Goal: Task Accomplishment & Management: Manage account settings

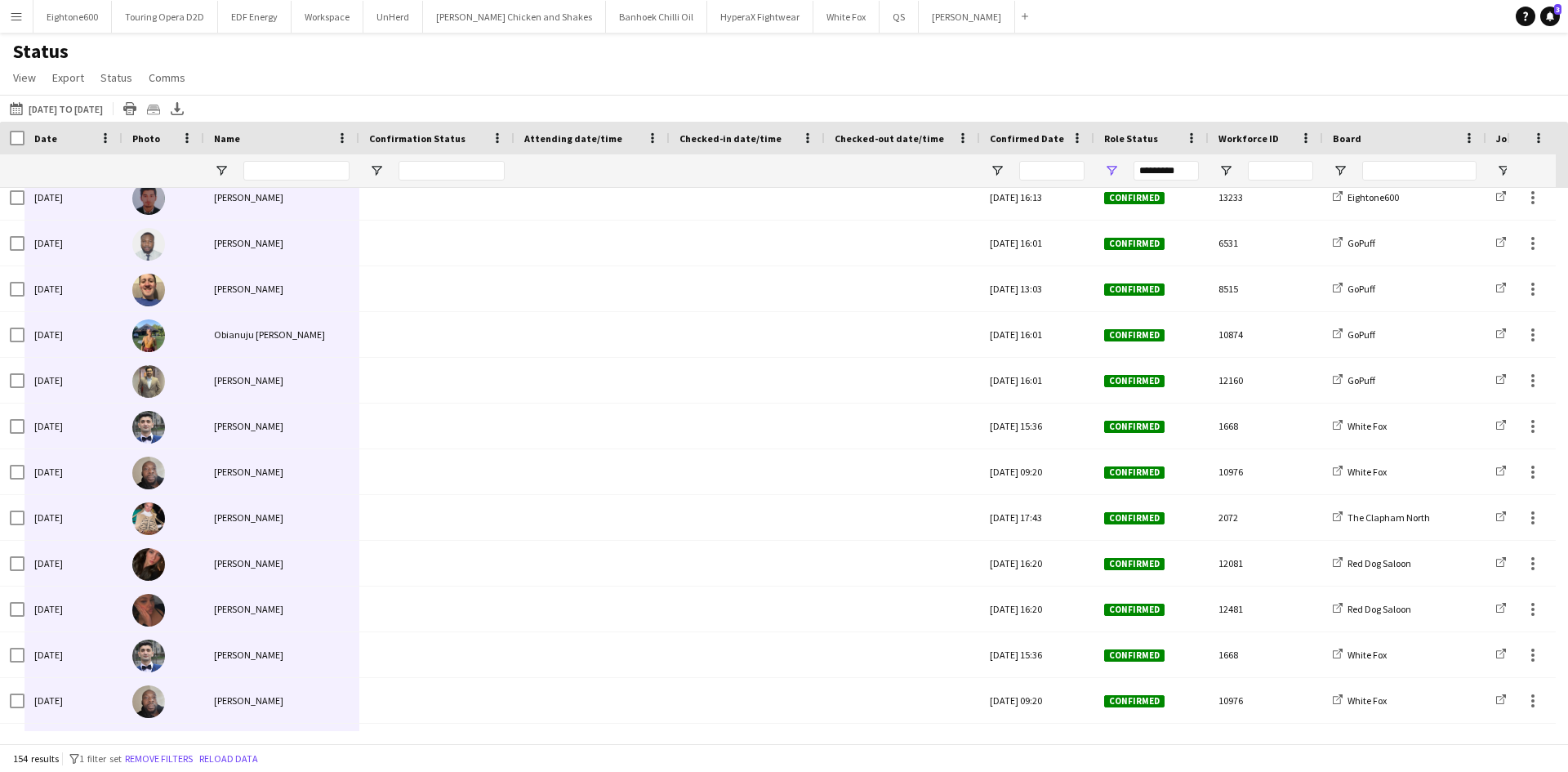
scroll to position [6466, 0]
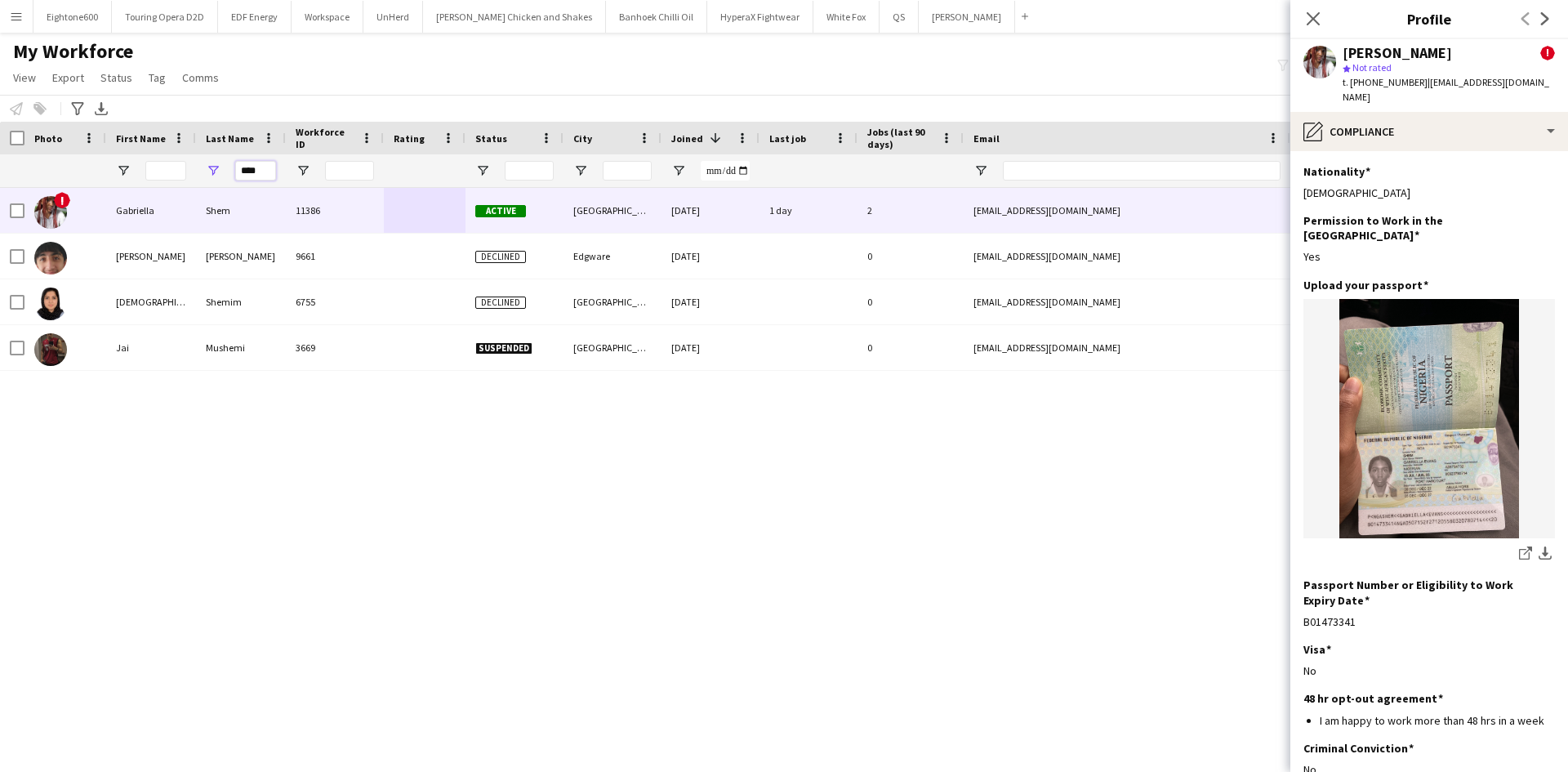
click at [172, 179] on div "****" at bounding box center [885, 170] width 1770 height 32
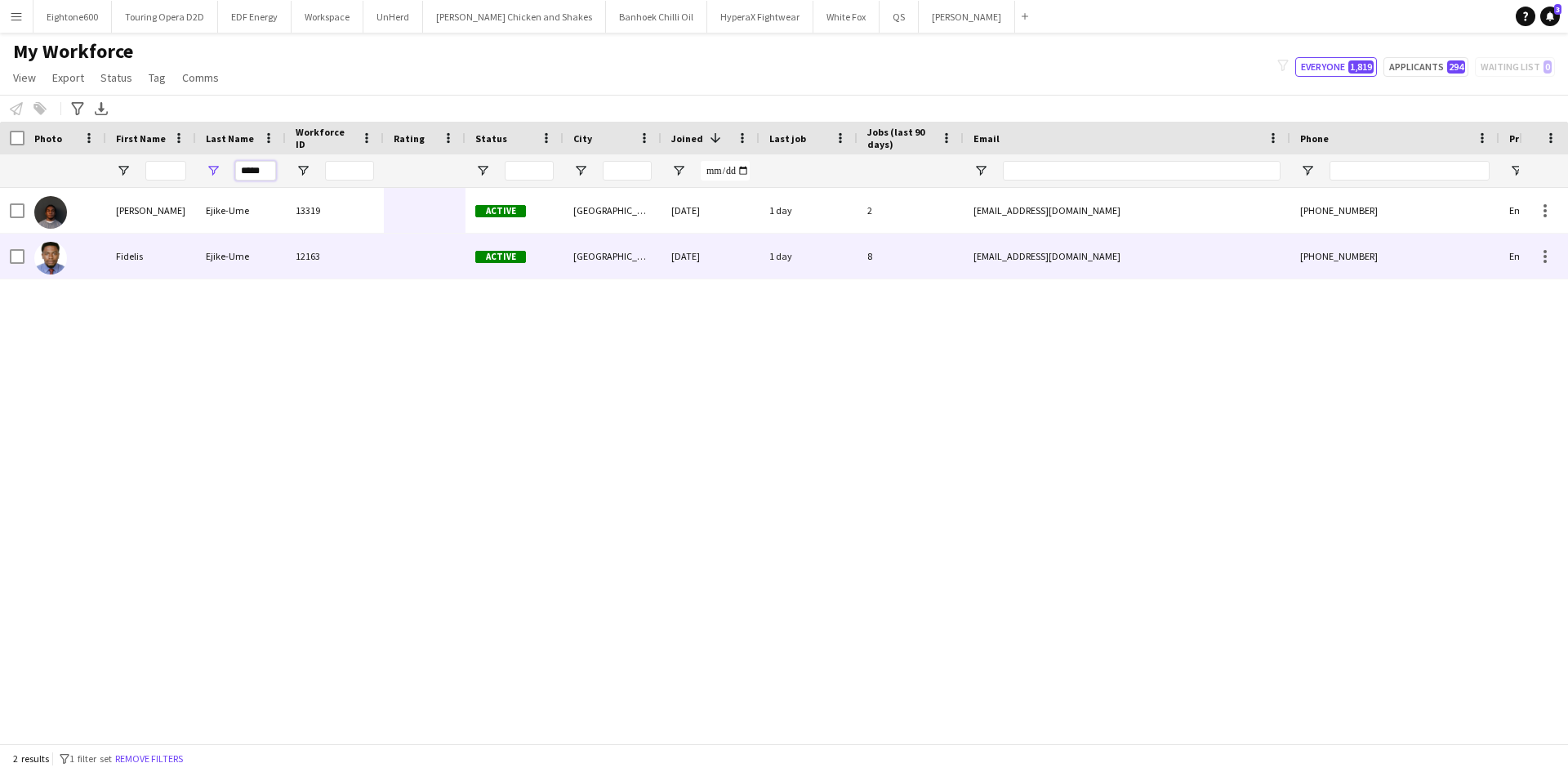
type input "*****"
click at [186, 260] on div "Fidelis" at bounding box center [151, 257] width 90 height 45
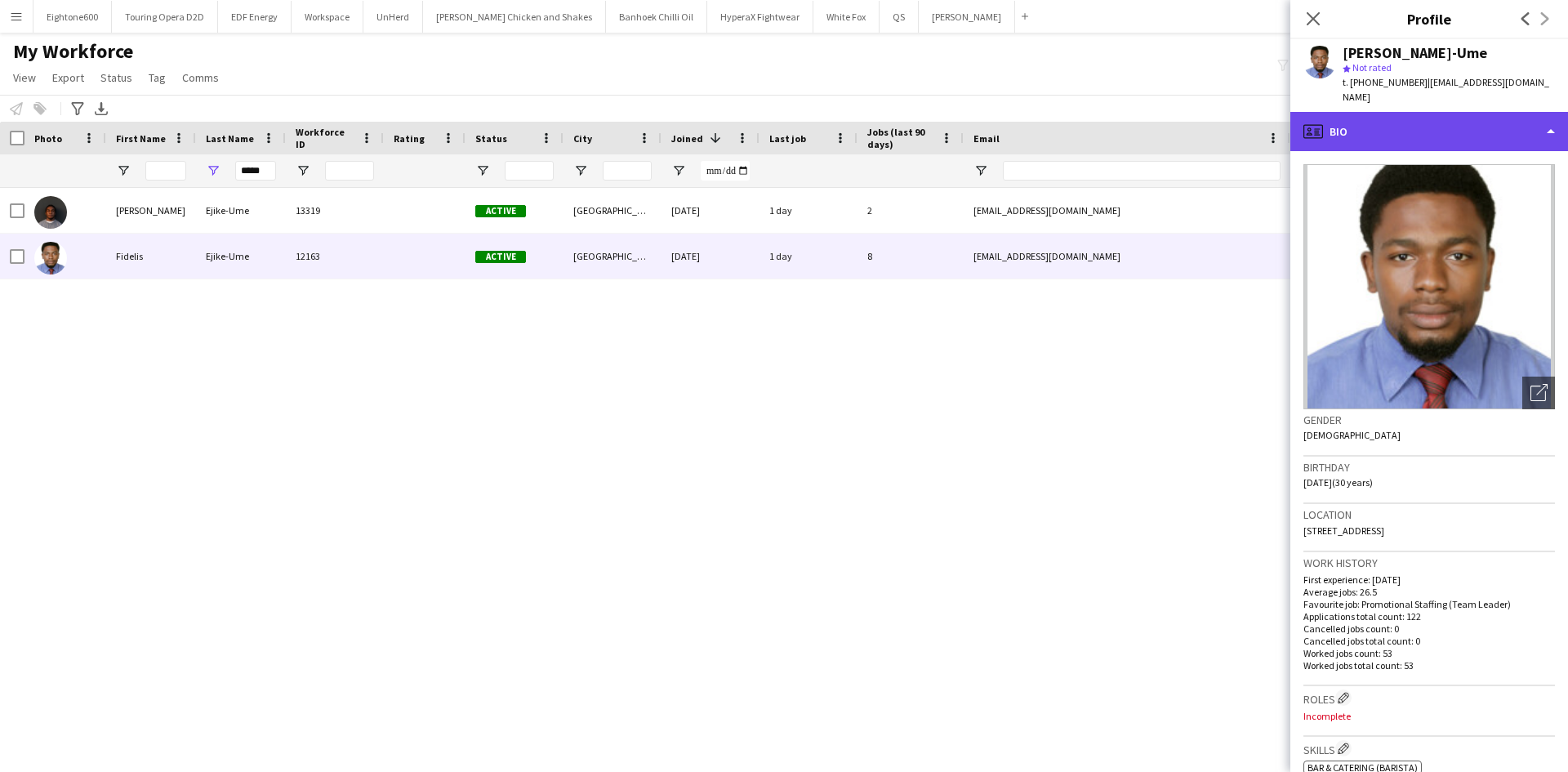
click at [1380, 131] on div "profile Bio" at bounding box center [1429, 131] width 278 height 39
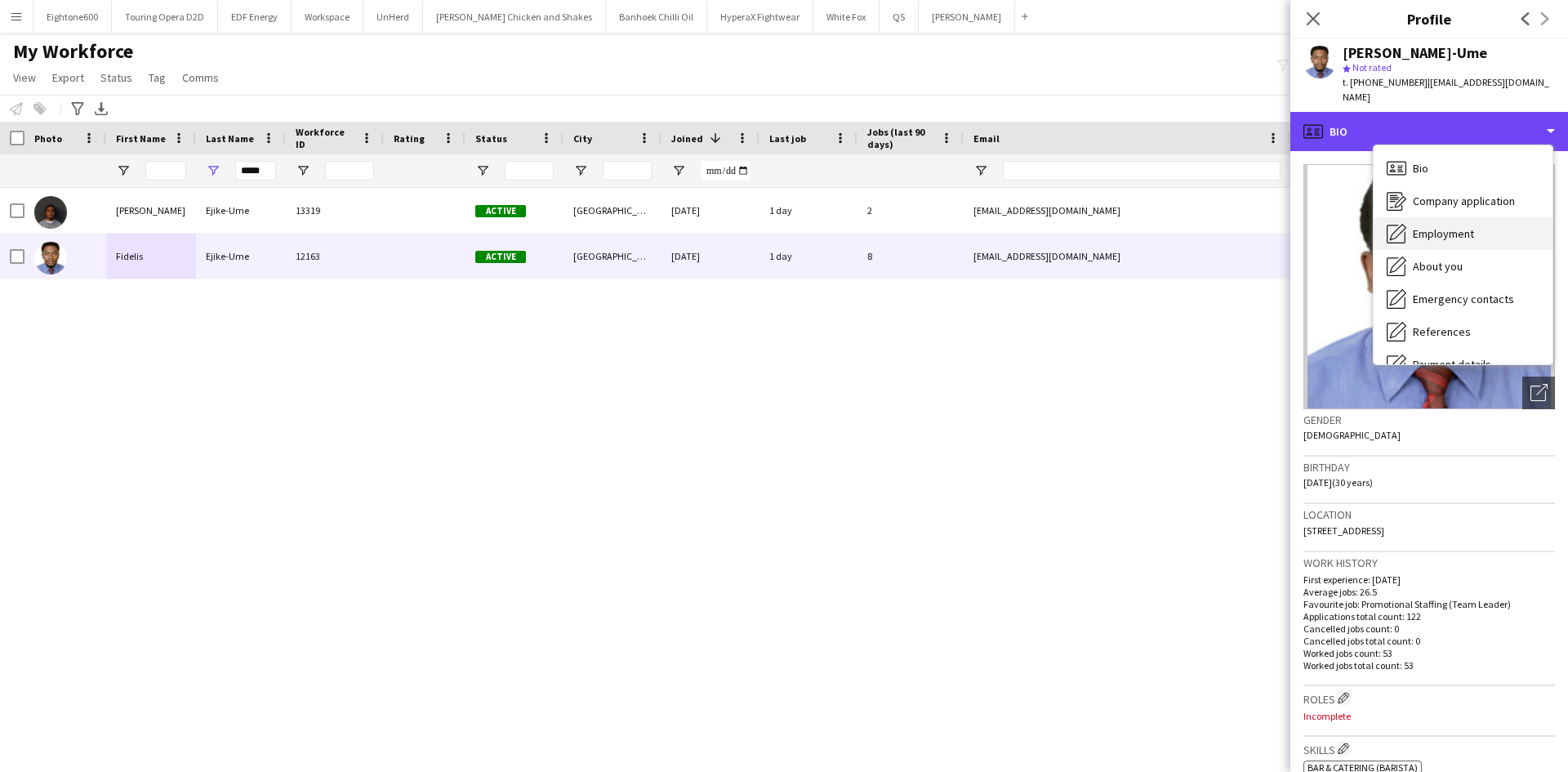
scroll to position [219, 0]
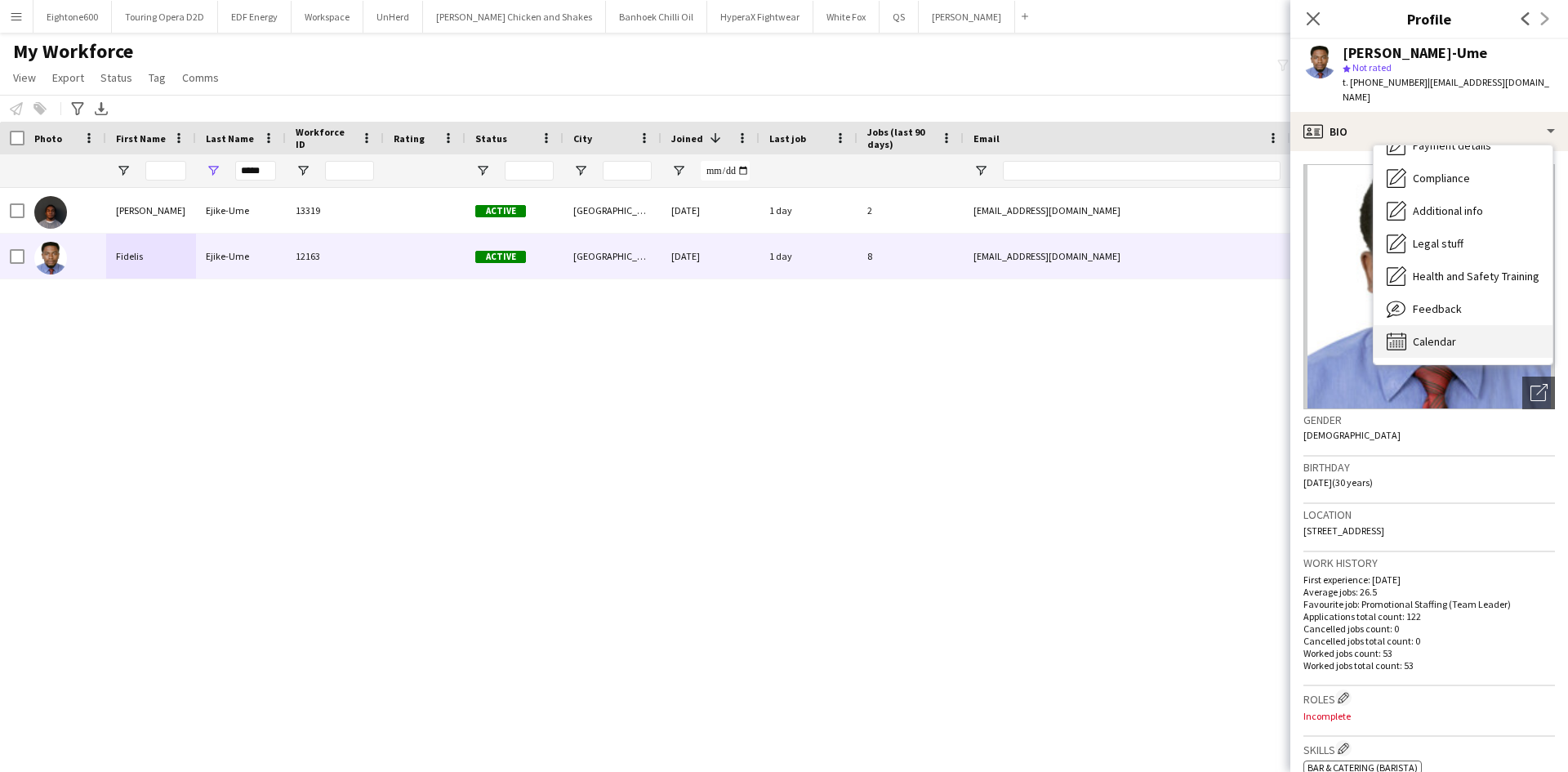
click at [1463, 325] on div "Calendar Calendar" at bounding box center [1463, 341] width 179 height 32
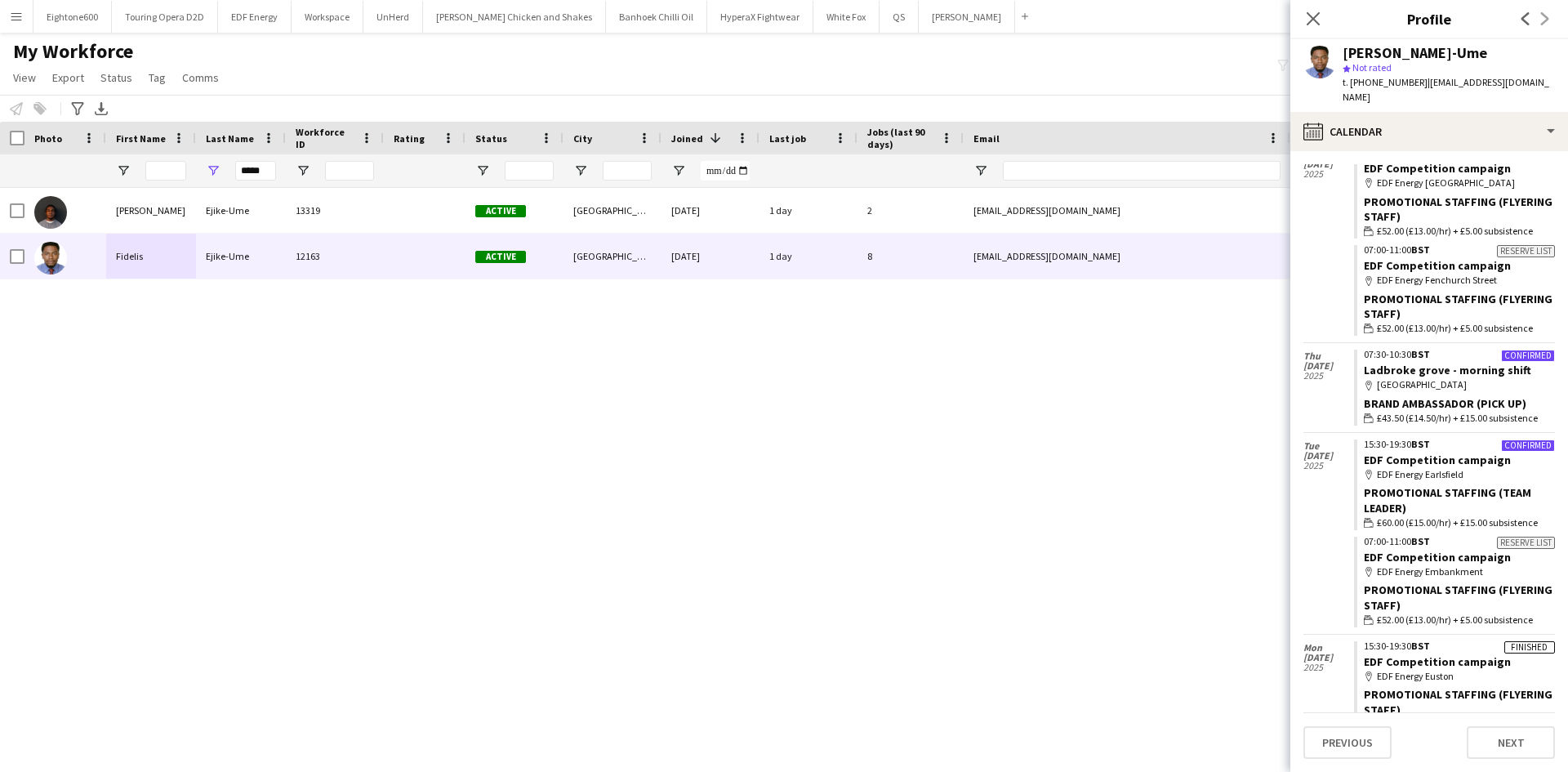
scroll to position [6386, 0]
click at [1381, 452] on link "EDF Competition campaign" at bounding box center [1437, 459] width 147 height 15
drag, startPoint x: 269, startPoint y: 175, endPoint x: 154, endPoint y: 183, distance: 115.3
click at [154, 183] on div "*****" at bounding box center [885, 170] width 1770 height 32
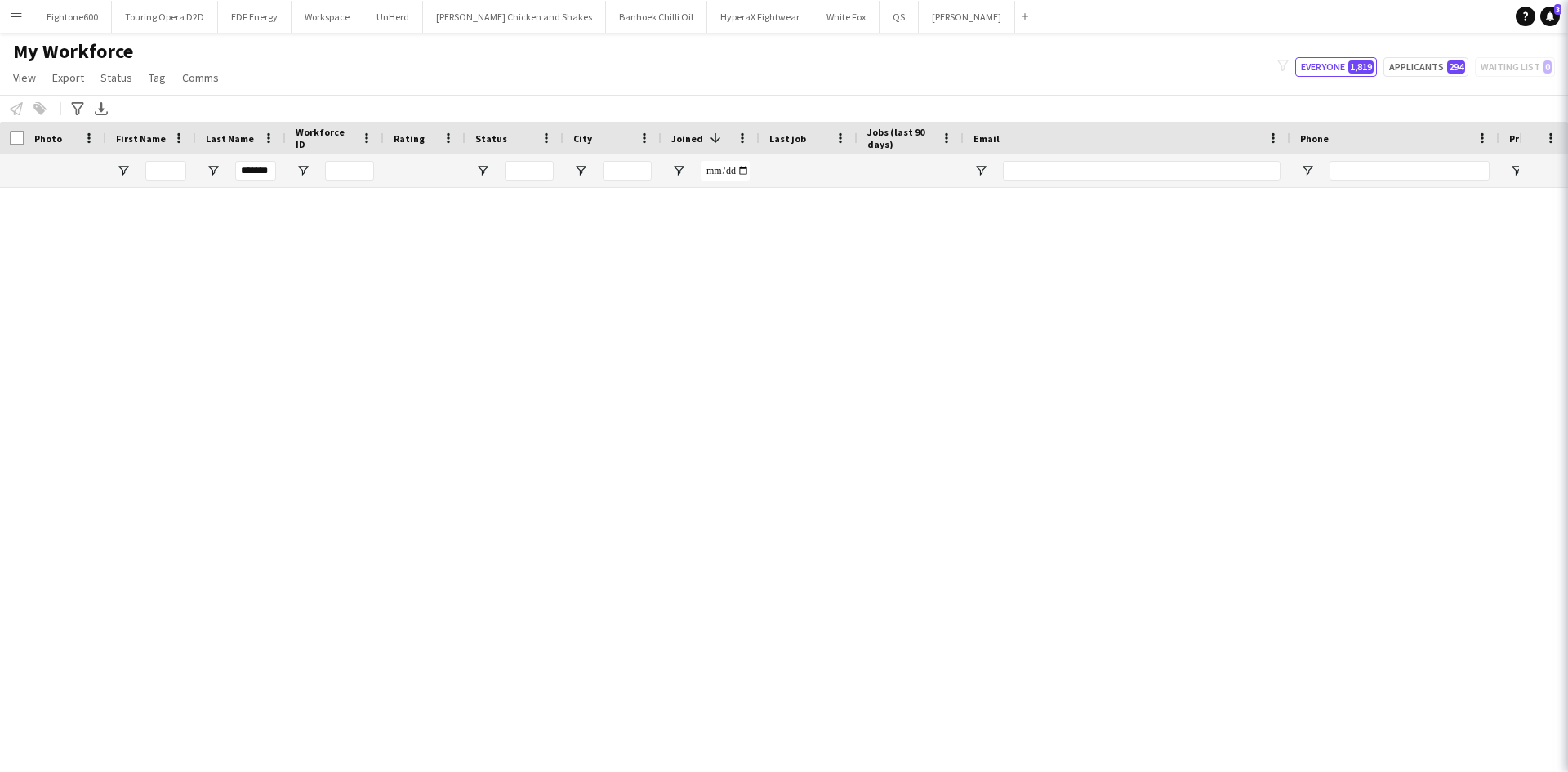
click at [1567, 14] on icon "Close pop-in" at bounding box center [1591, 19] width 13 height 13
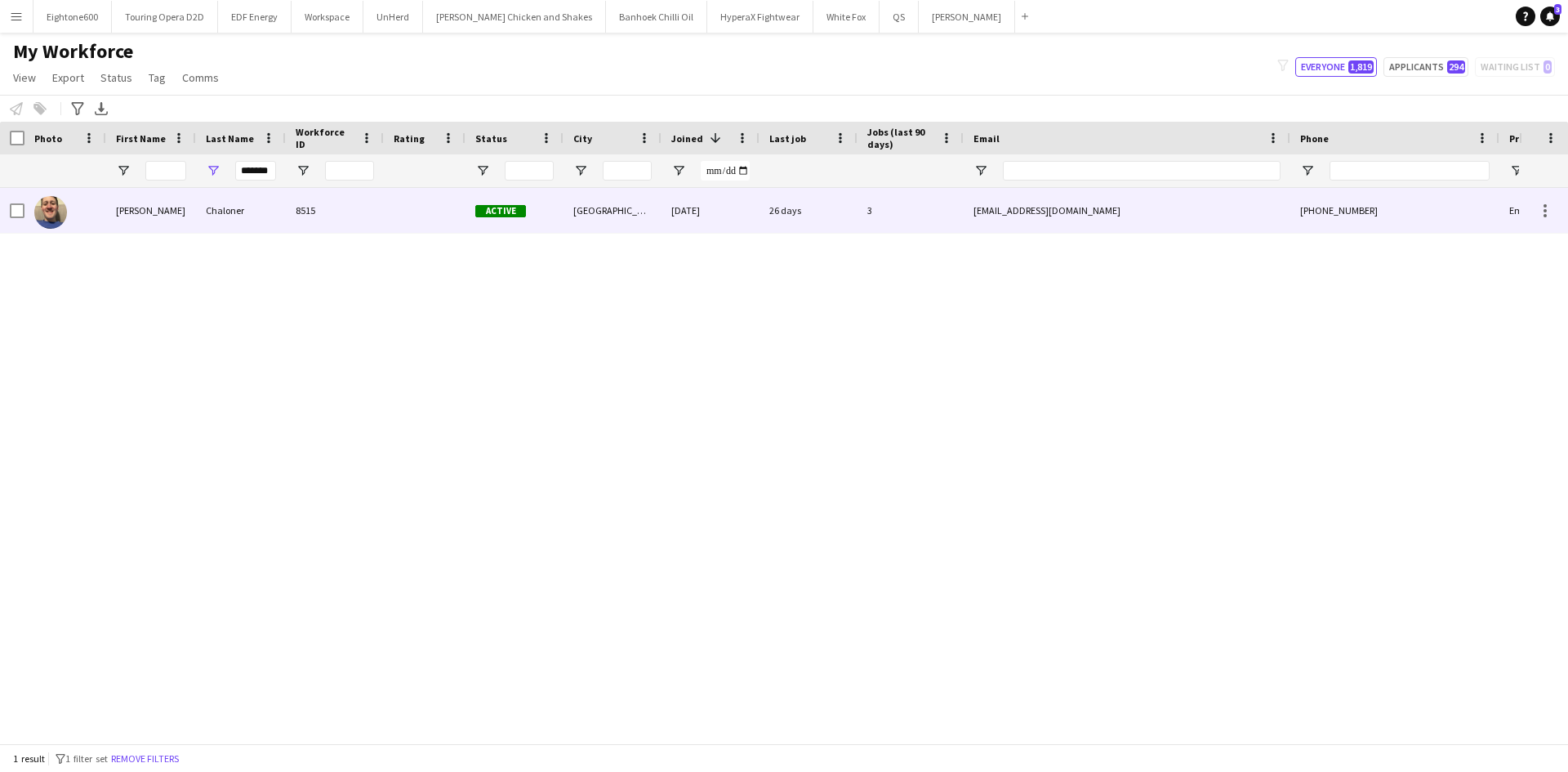
click at [424, 212] on div at bounding box center [425, 210] width 81 height 45
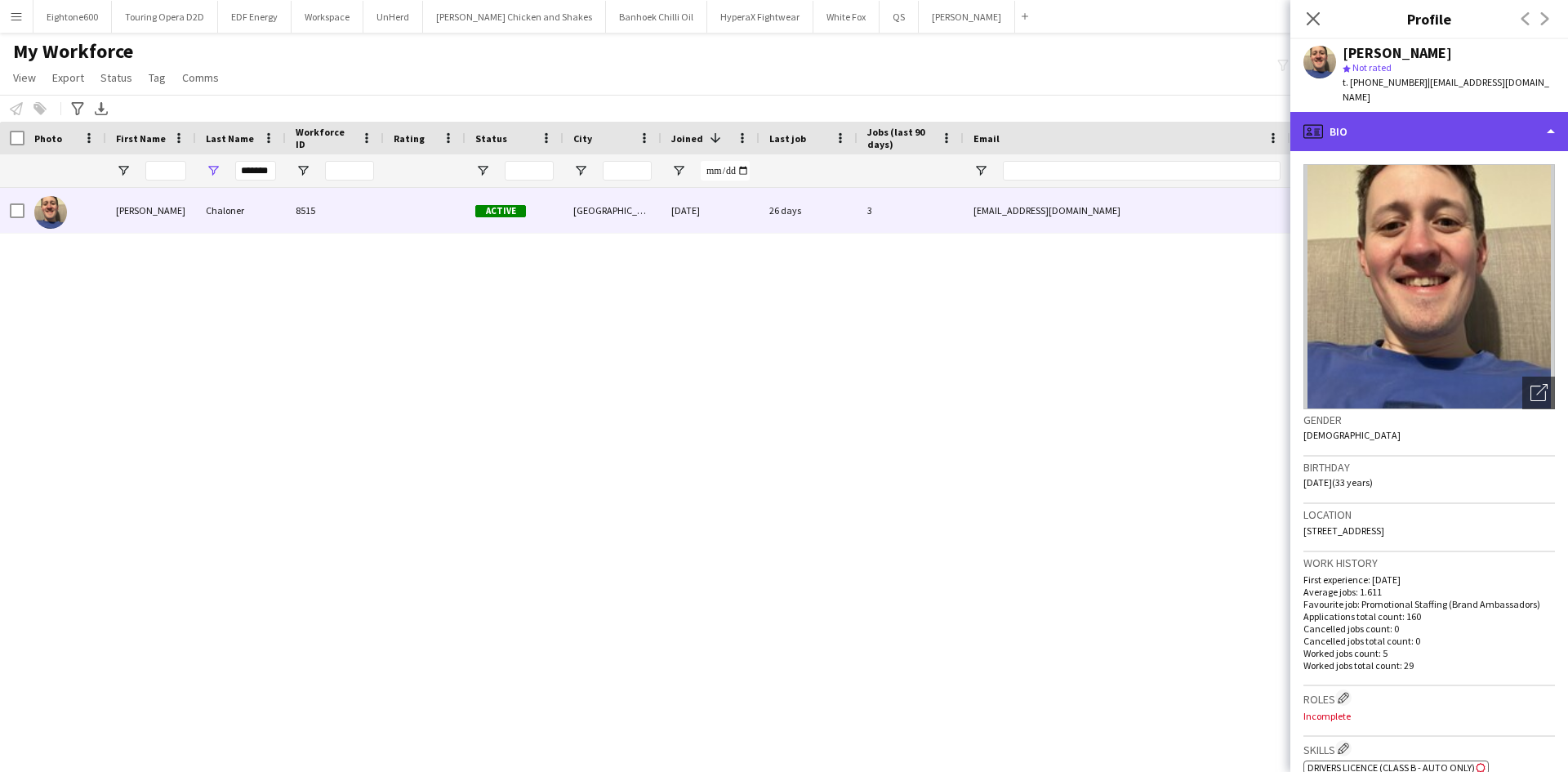
click at [1361, 117] on div "profile Bio" at bounding box center [1429, 131] width 278 height 39
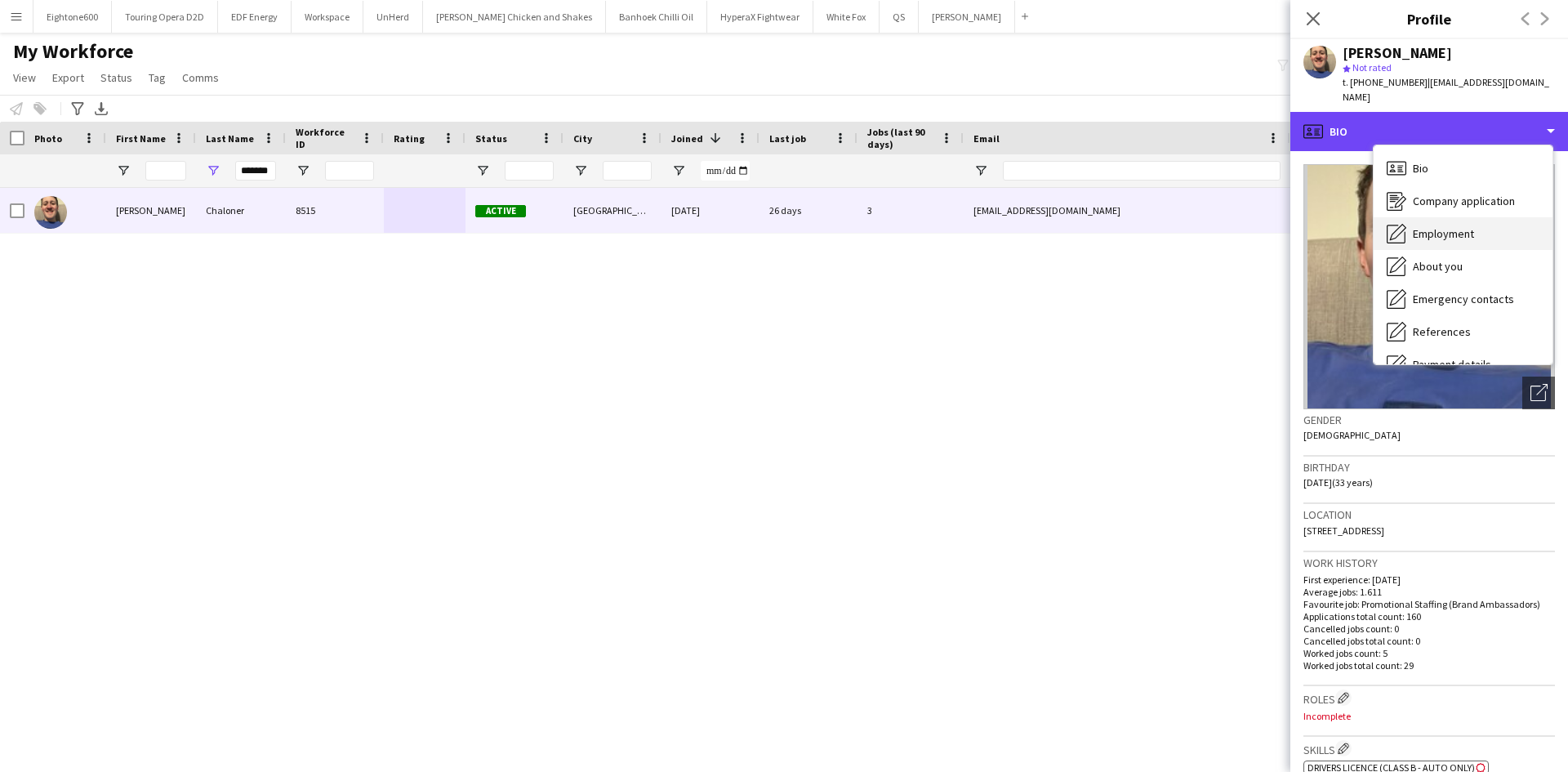
scroll to position [219, 0]
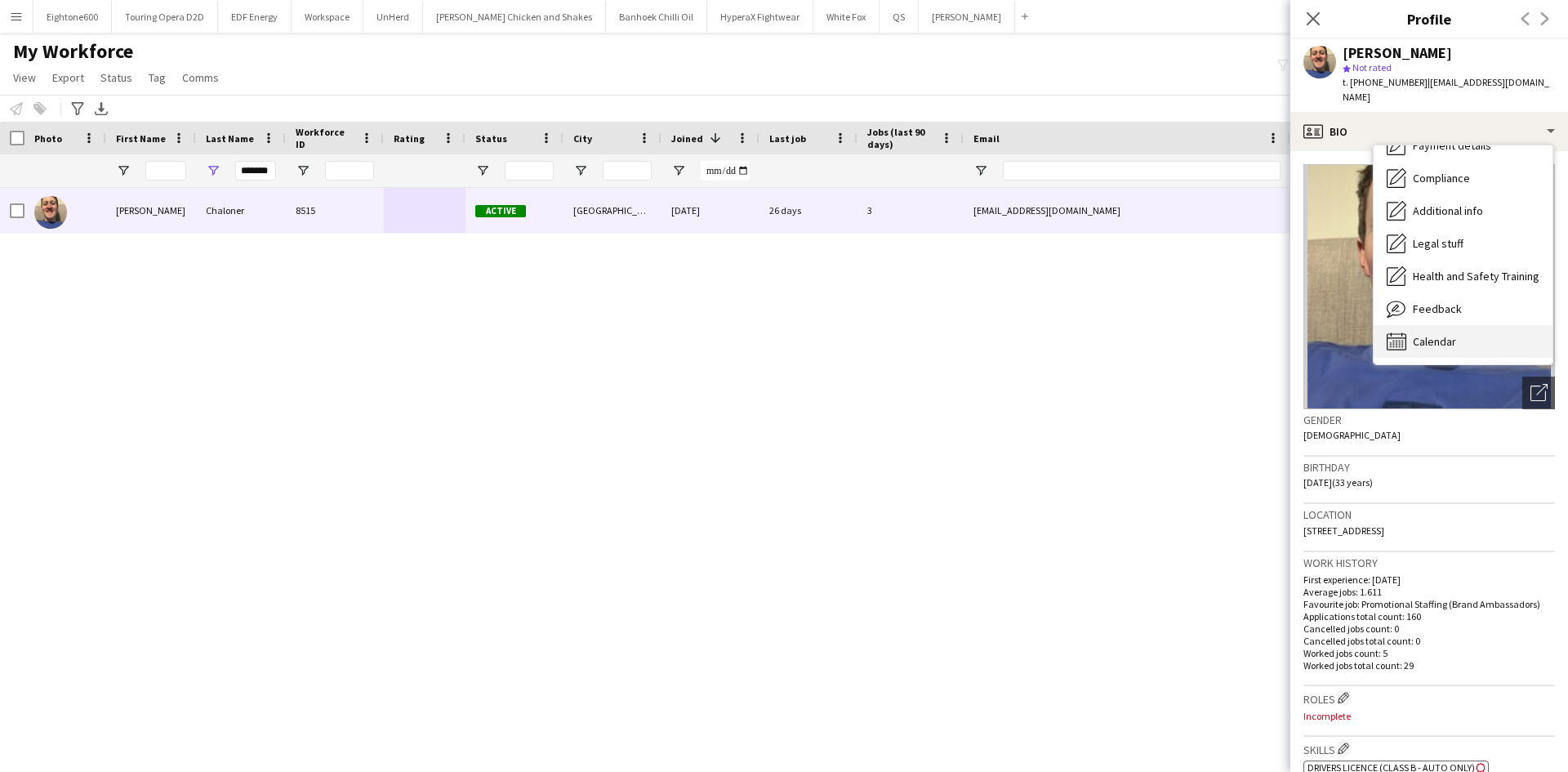
click at [1449, 335] on span "Calendar" at bounding box center [1434, 342] width 43 height 15
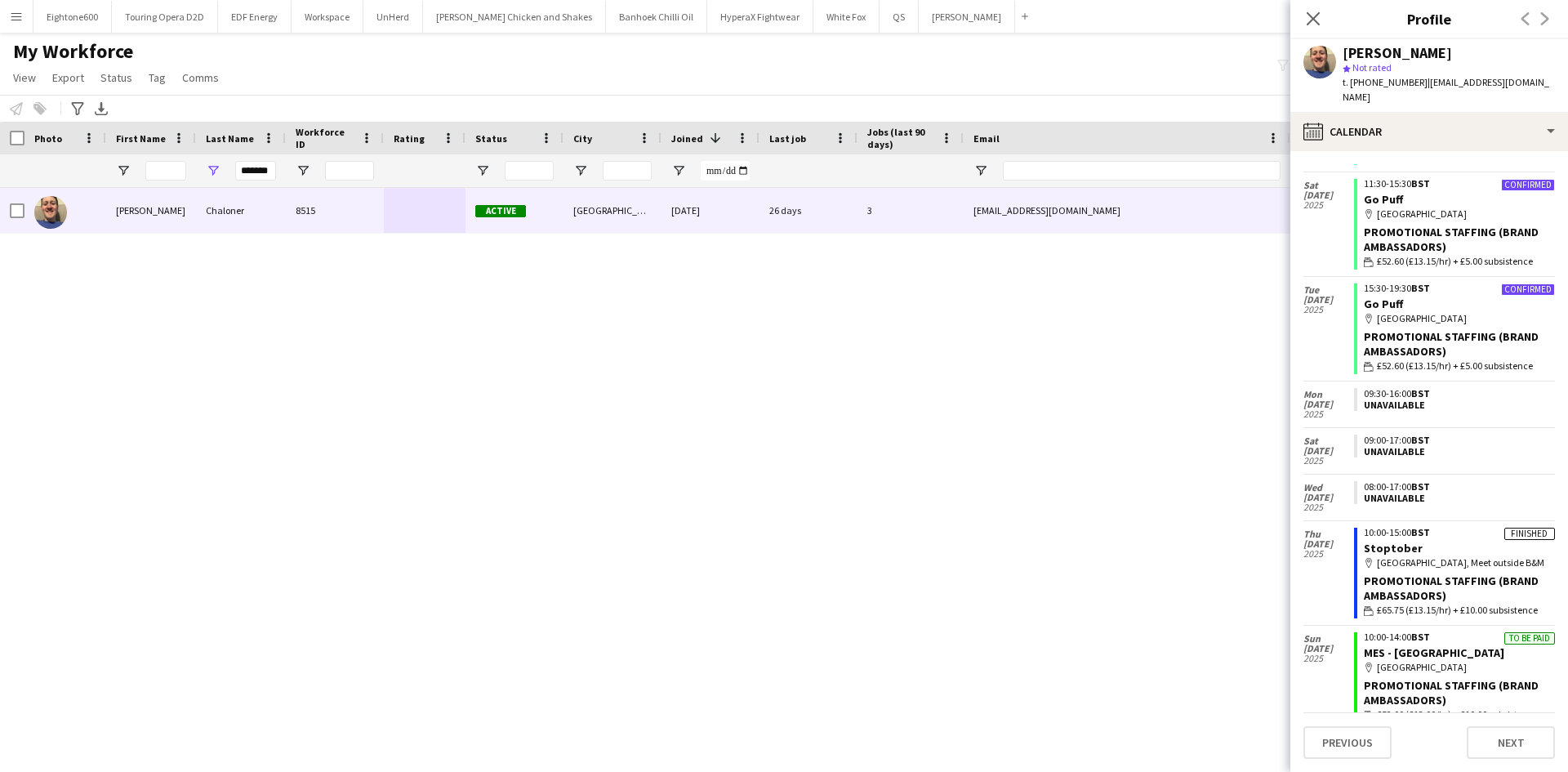
scroll to position [142, 0]
click at [1384, 296] on link "Go Puff" at bounding box center [1383, 303] width 39 height 15
drag, startPoint x: 243, startPoint y: 173, endPoint x: 455, endPoint y: 170, distance: 212.0
click at [455, 170] on div "*******" at bounding box center [885, 170] width 1770 height 32
type input "*"
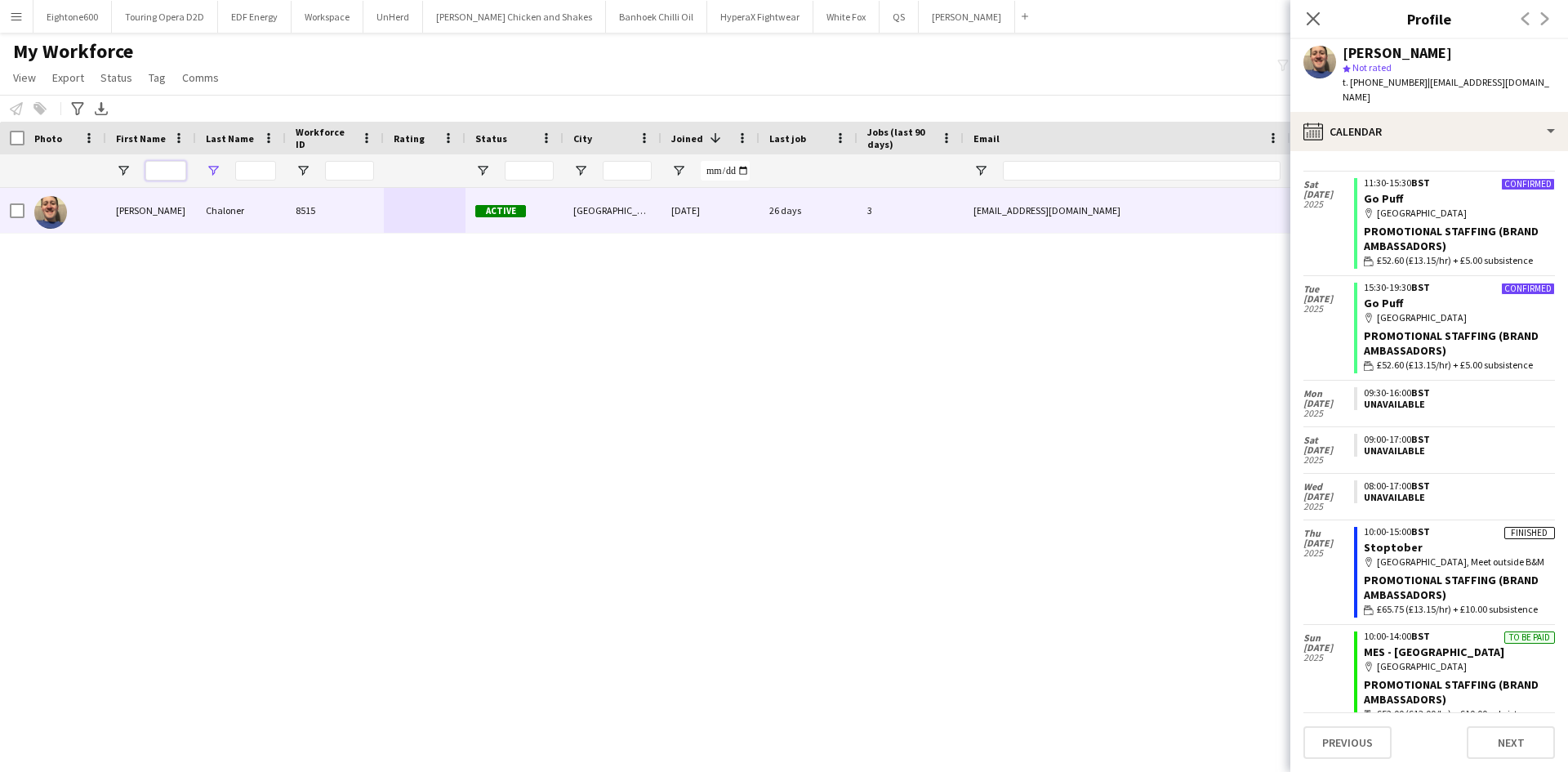
click at [175, 173] on input "First Name Filter Input" at bounding box center [165, 171] width 41 height 20
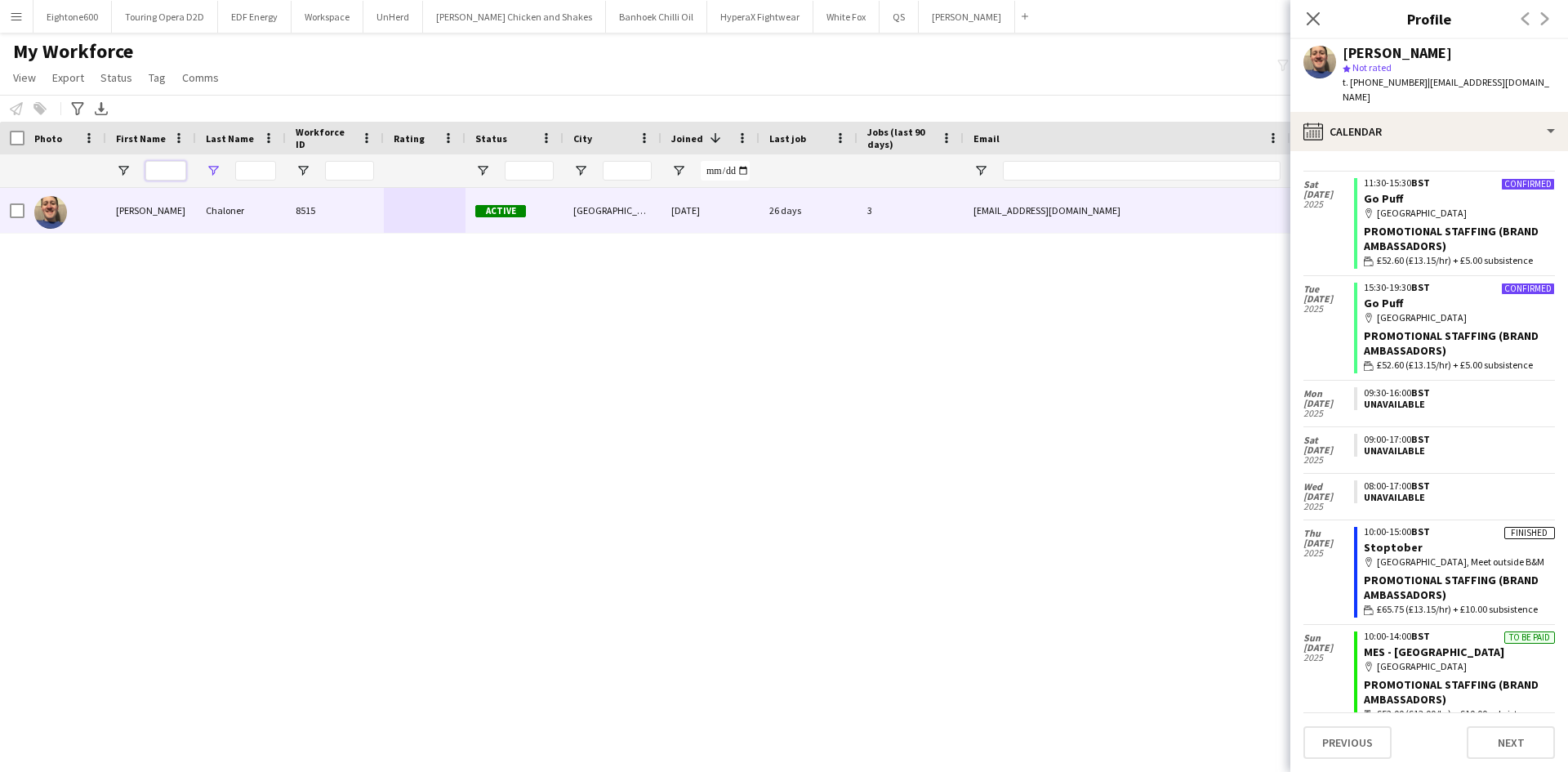
click at [175, 173] on input "First Name Filter Input" at bounding box center [165, 171] width 41 height 20
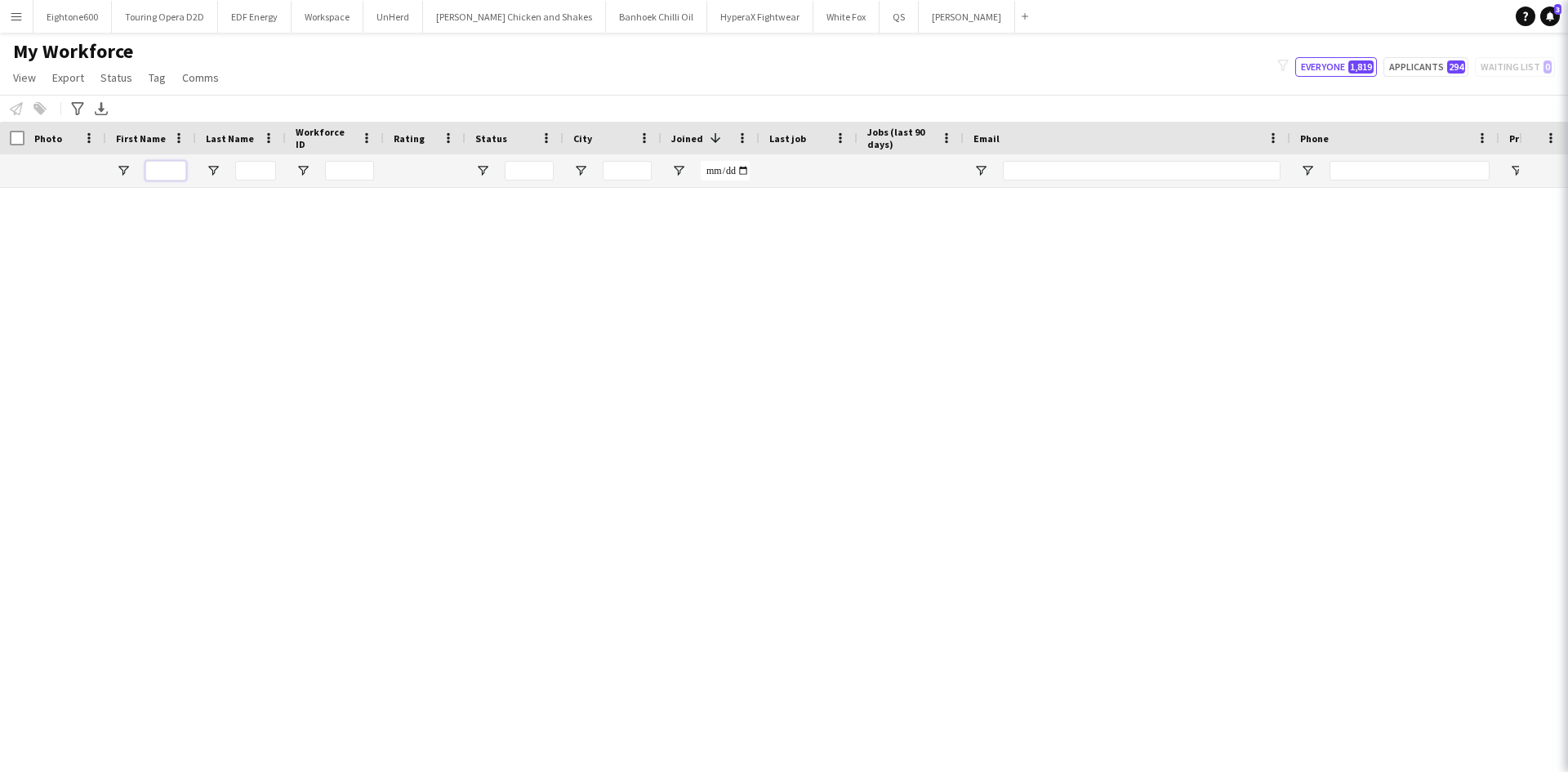
click at [175, 173] on input "First Name Filter Input" at bounding box center [165, 171] width 41 height 20
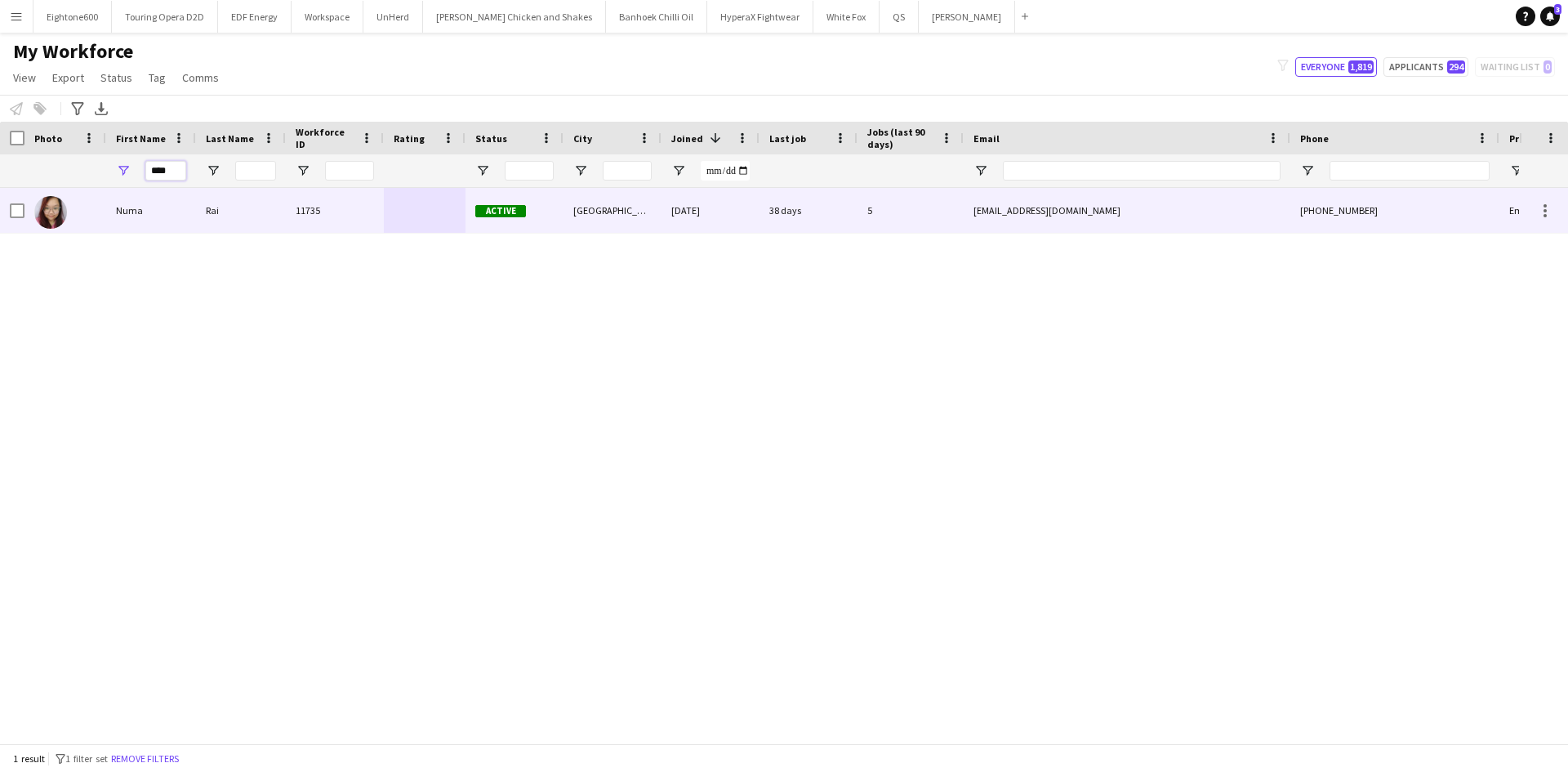
type input "****"
click at [353, 208] on div "11735" at bounding box center [335, 210] width 98 height 45
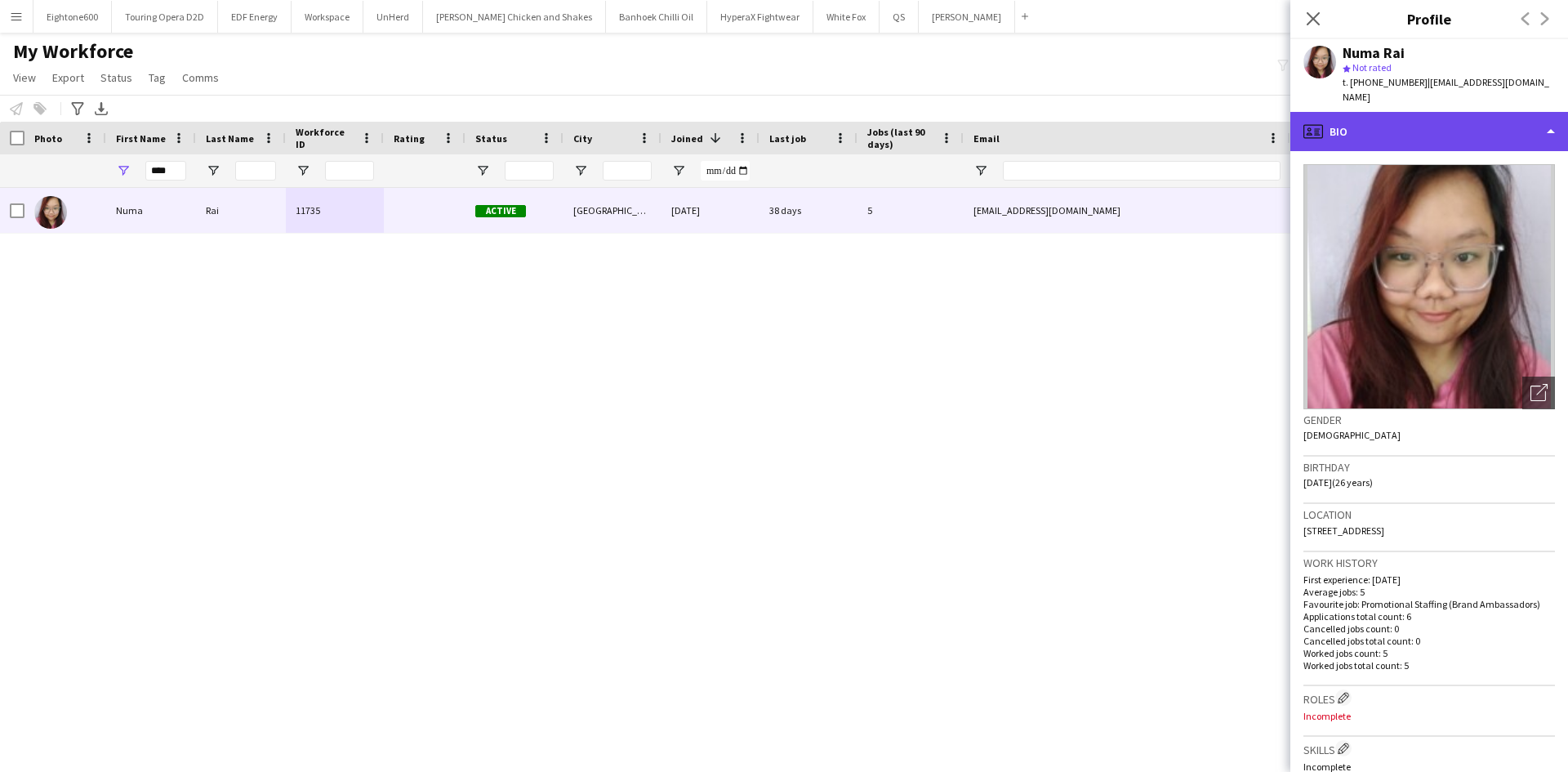
click at [1356, 115] on div "profile Bio" at bounding box center [1429, 131] width 278 height 39
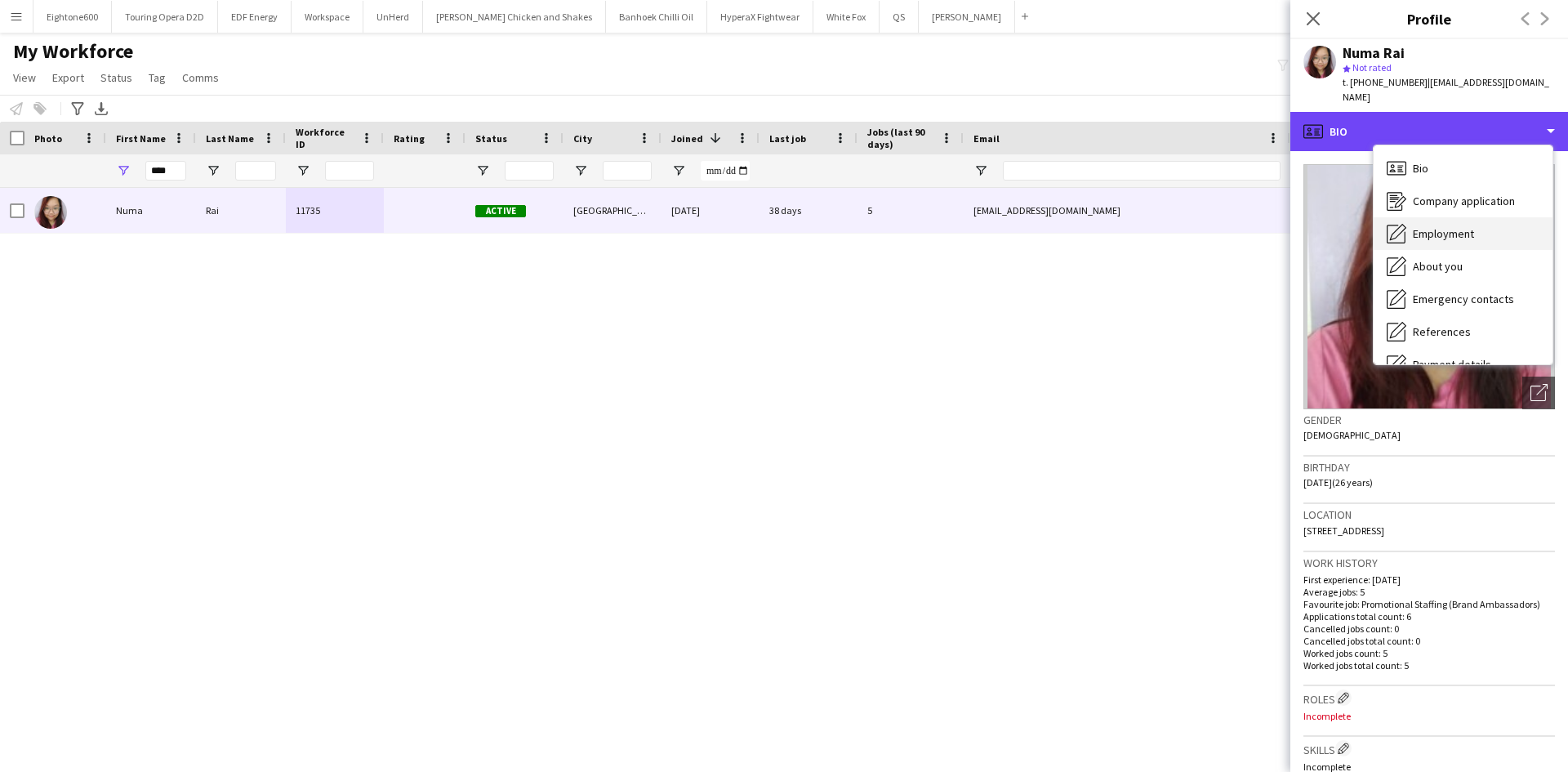
scroll to position [219, 0]
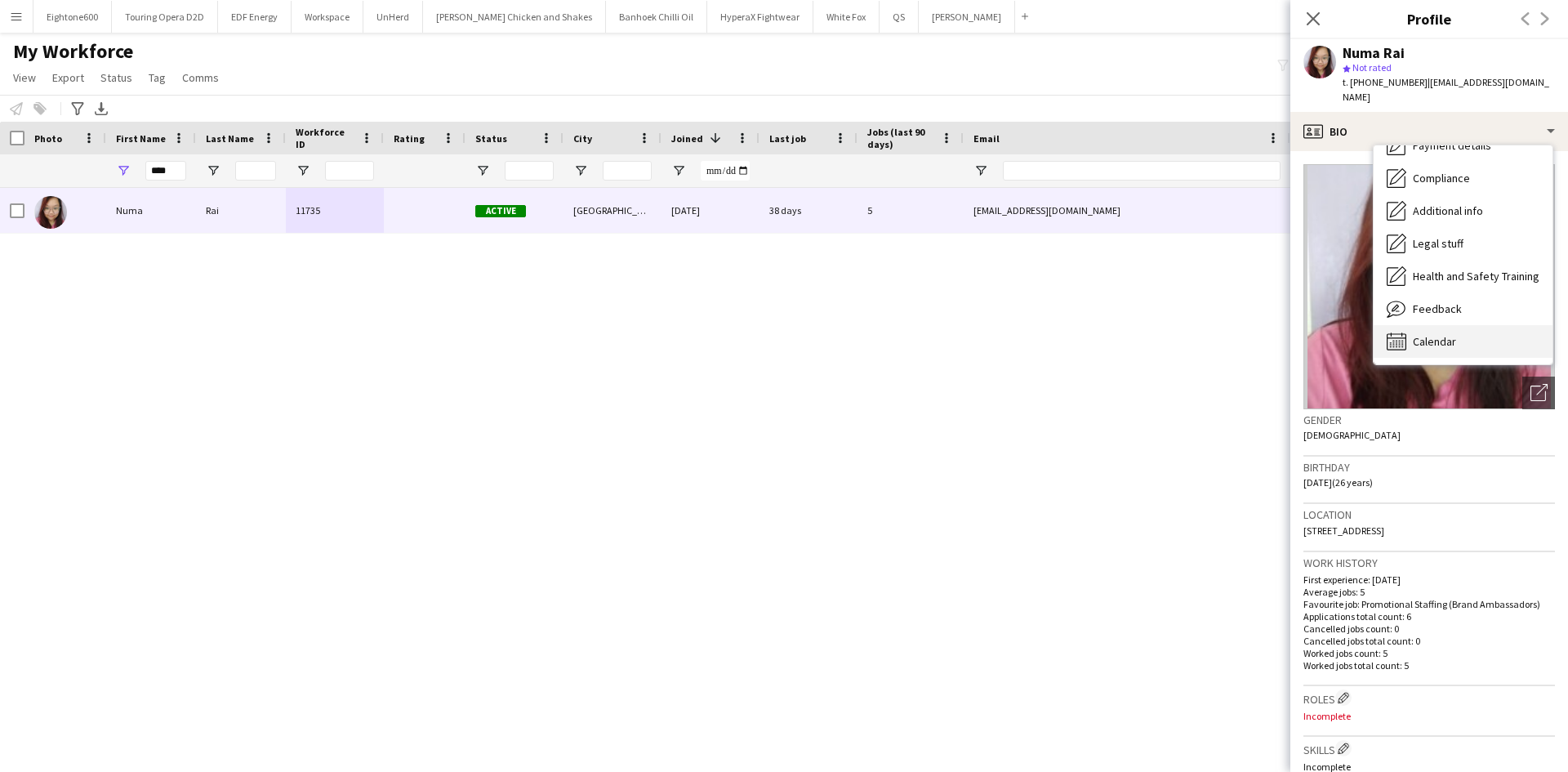
click at [1470, 325] on div "Calendar Calendar" at bounding box center [1463, 341] width 179 height 32
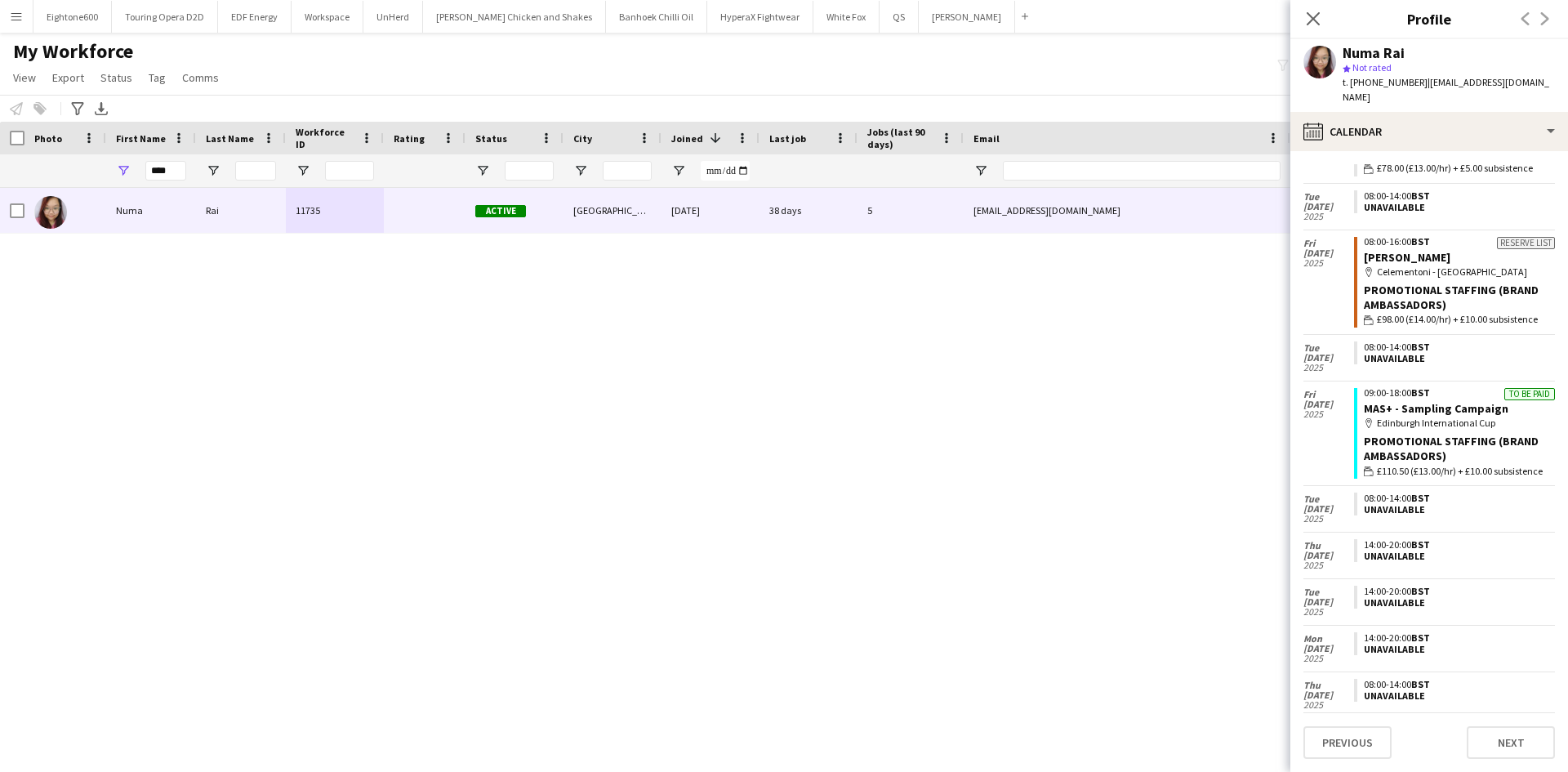
scroll to position [1536, 0]
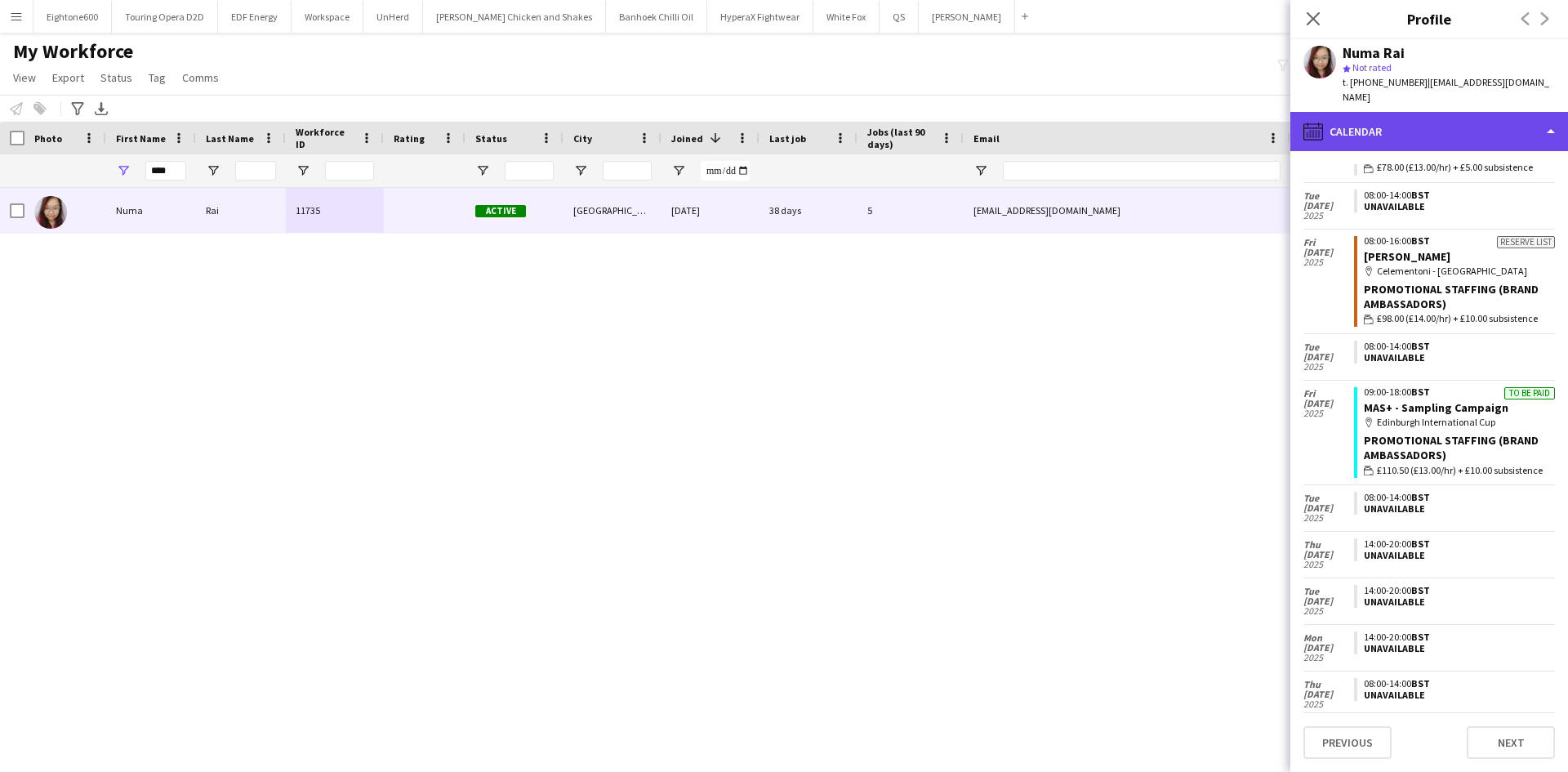
click at [1331, 112] on div "calendar-full Calendar" at bounding box center [1429, 131] width 278 height 39
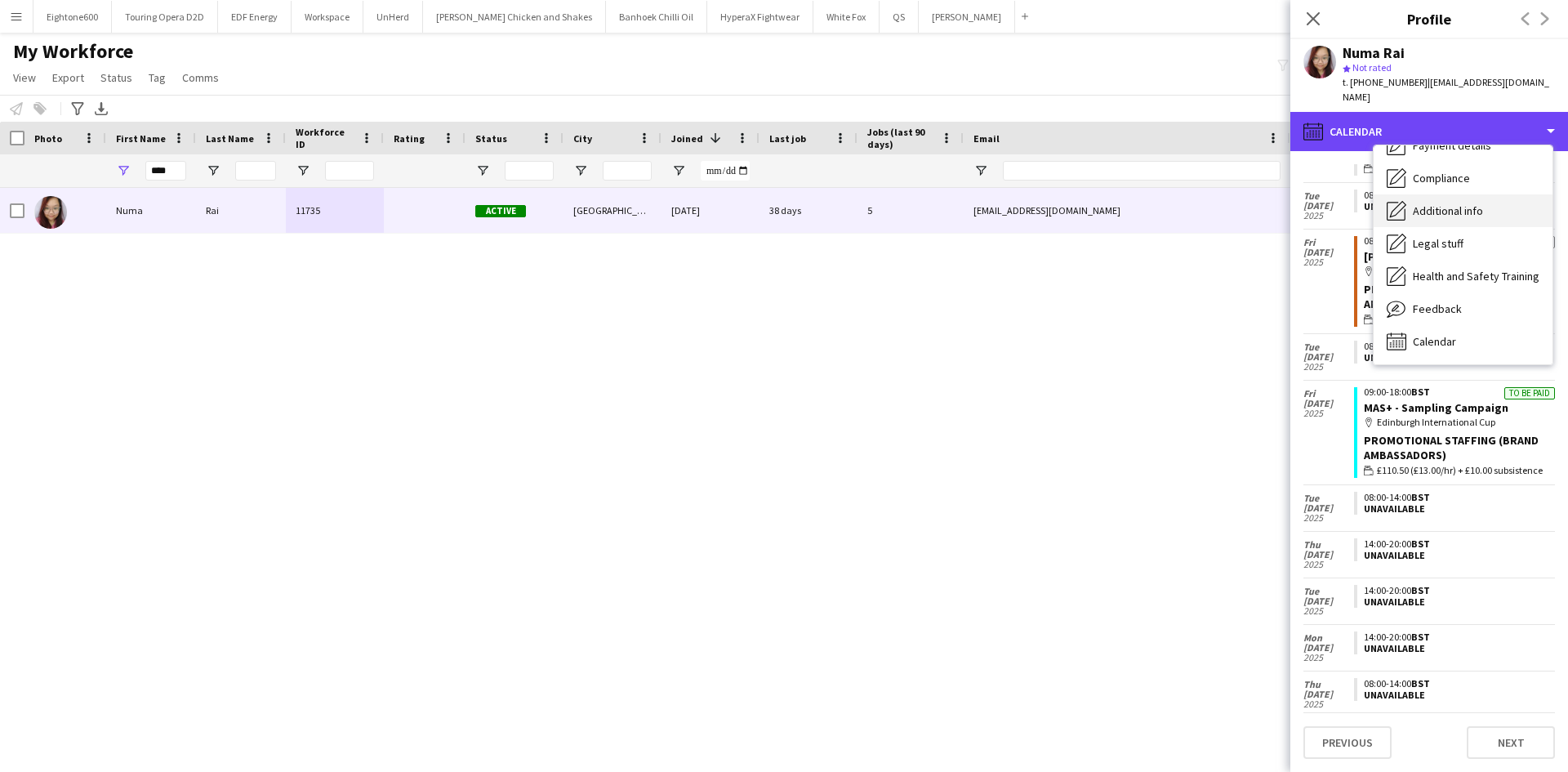
scroll to position [0, 0]
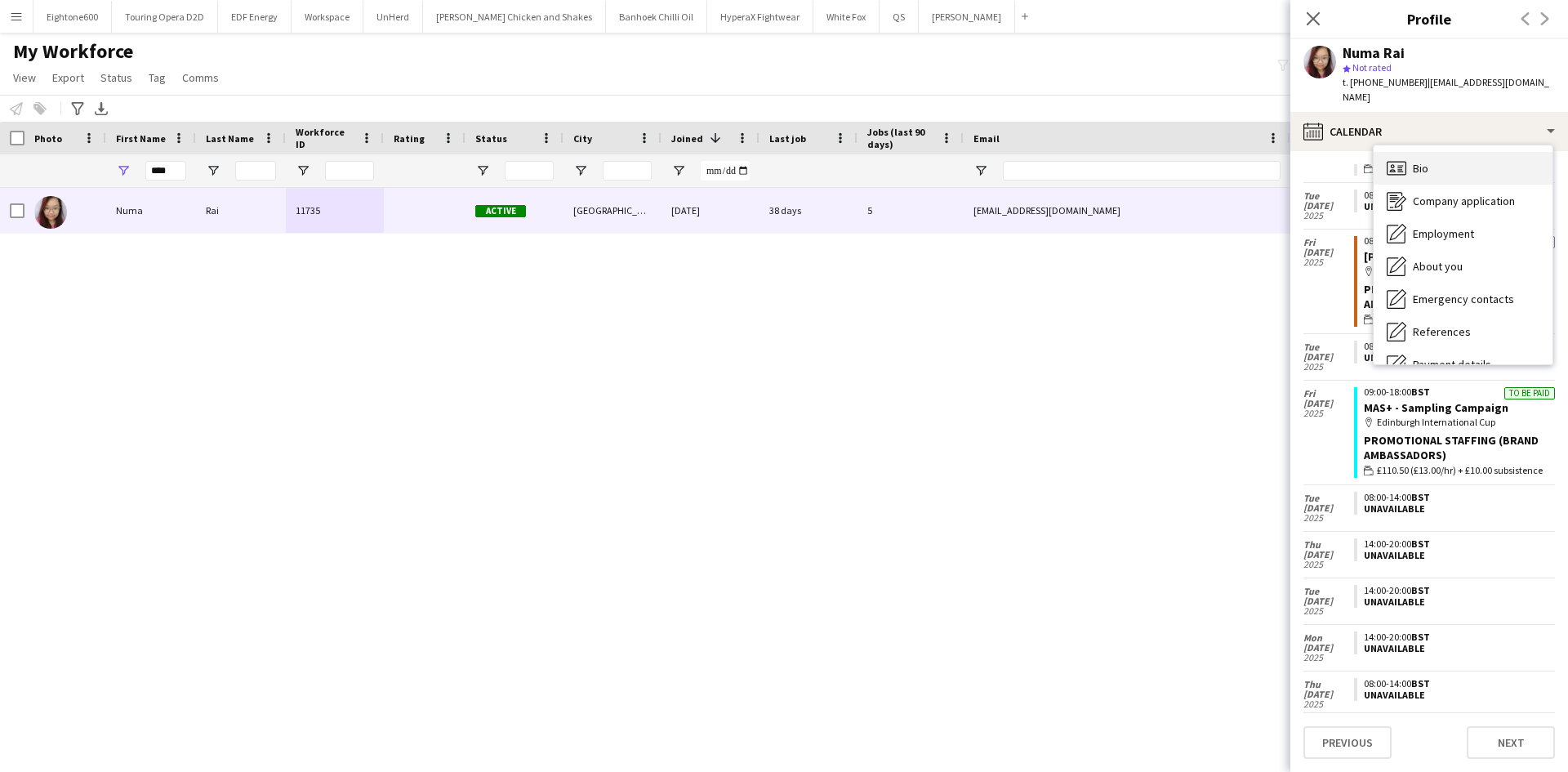
click at [1429, 154] on div "Bio Bio" at bounding box center [1463, 168] width 179 height 32
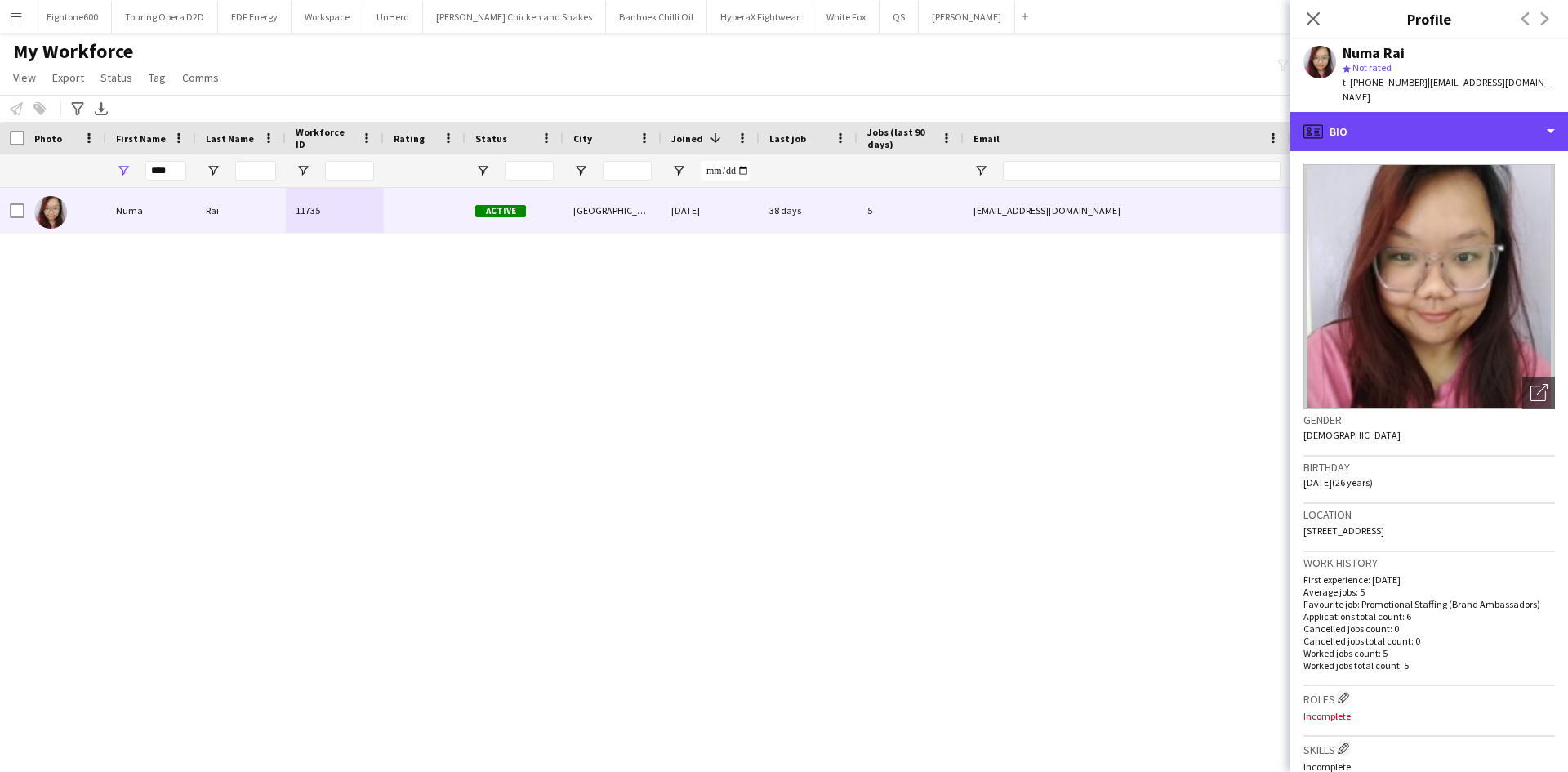
drag, startPoint x: 1346, startPoint y: 119, endPoint x: 1443, endPoint y: 263, distance: 173.6
click at [1346, 119] on div "profile Bio" at bounding box center [1429, 131] width 278 height 39
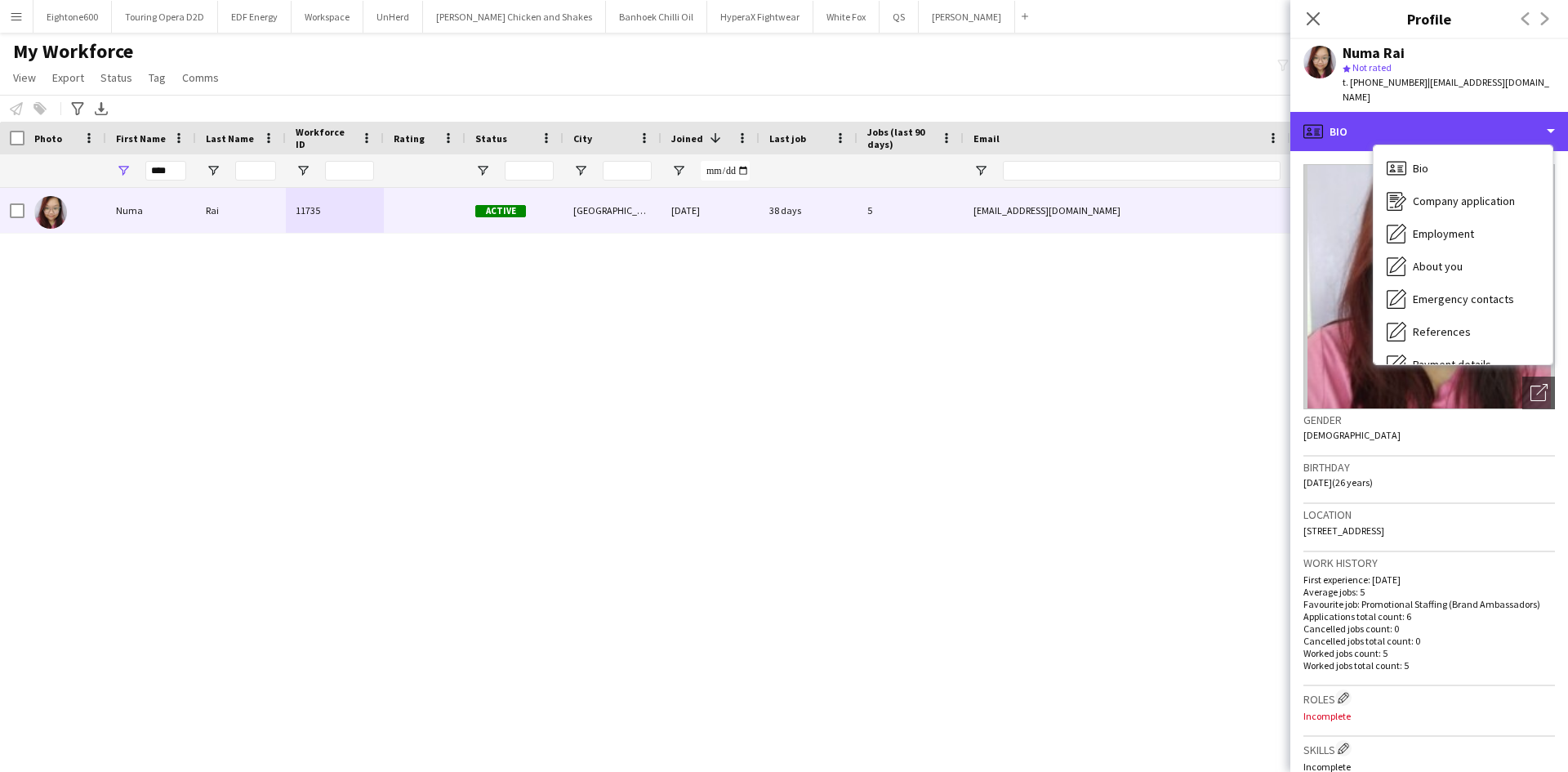
scroll to position [219, 0]
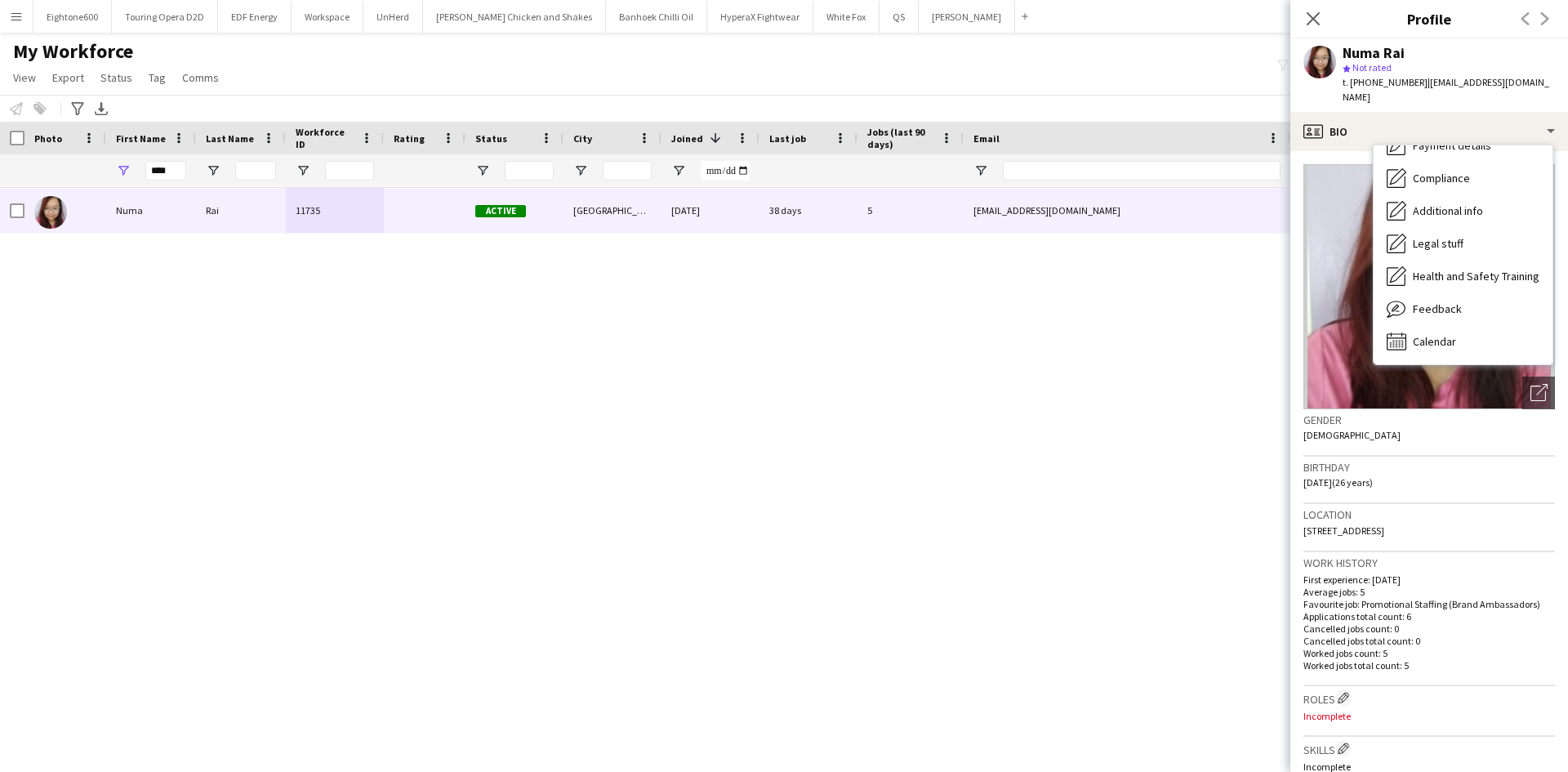
click at [1433, 354] on img at bounding box center [1429, 286] width 251 height 245
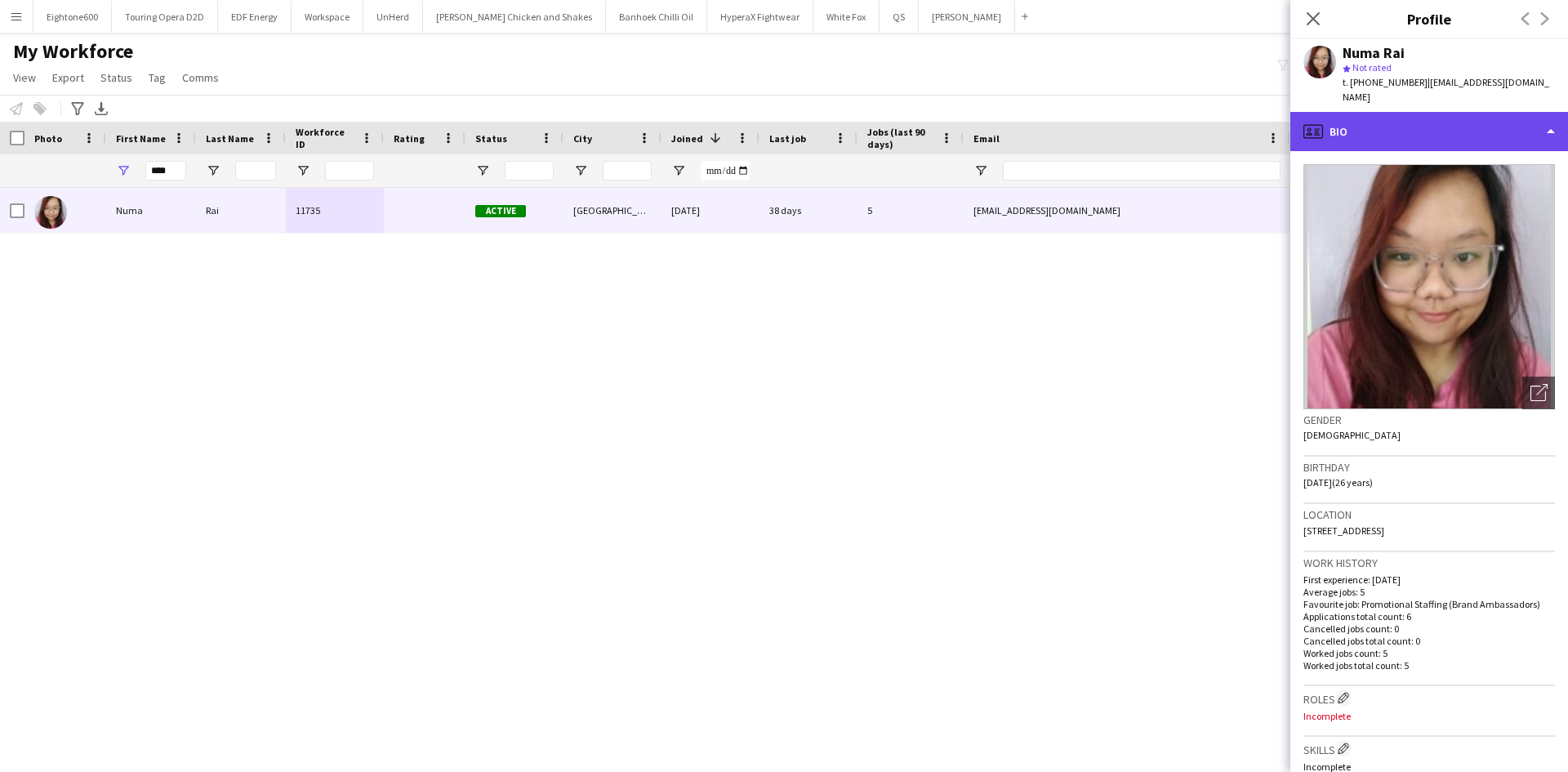
click at [1416, 122] on div "profile Bio" at bounding box center [1429, 131] width 278 height 39
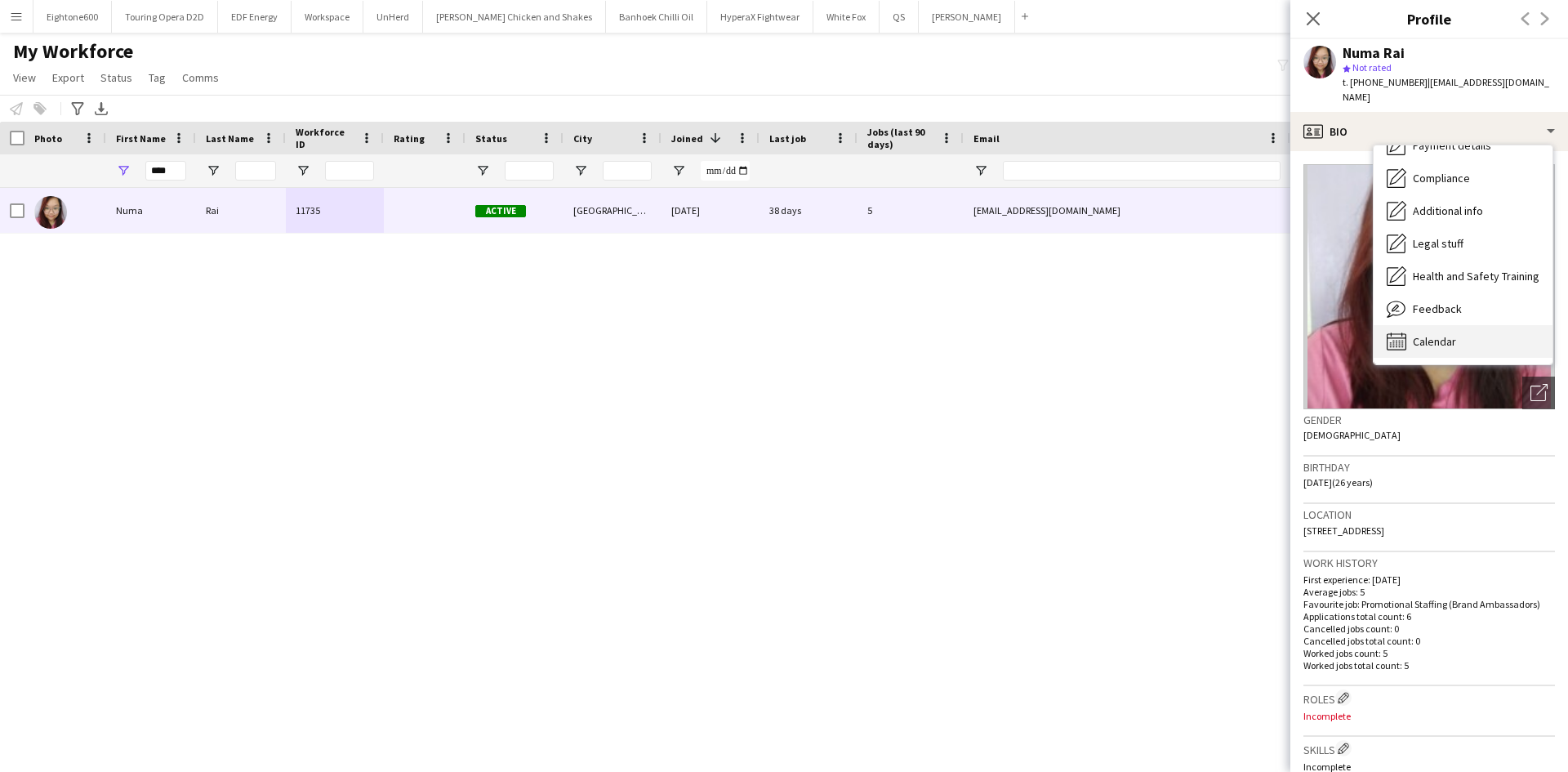
click at [1441, 335] on div "Calendar Calendar" at bounding box center [1463, 341] width 179 height 32
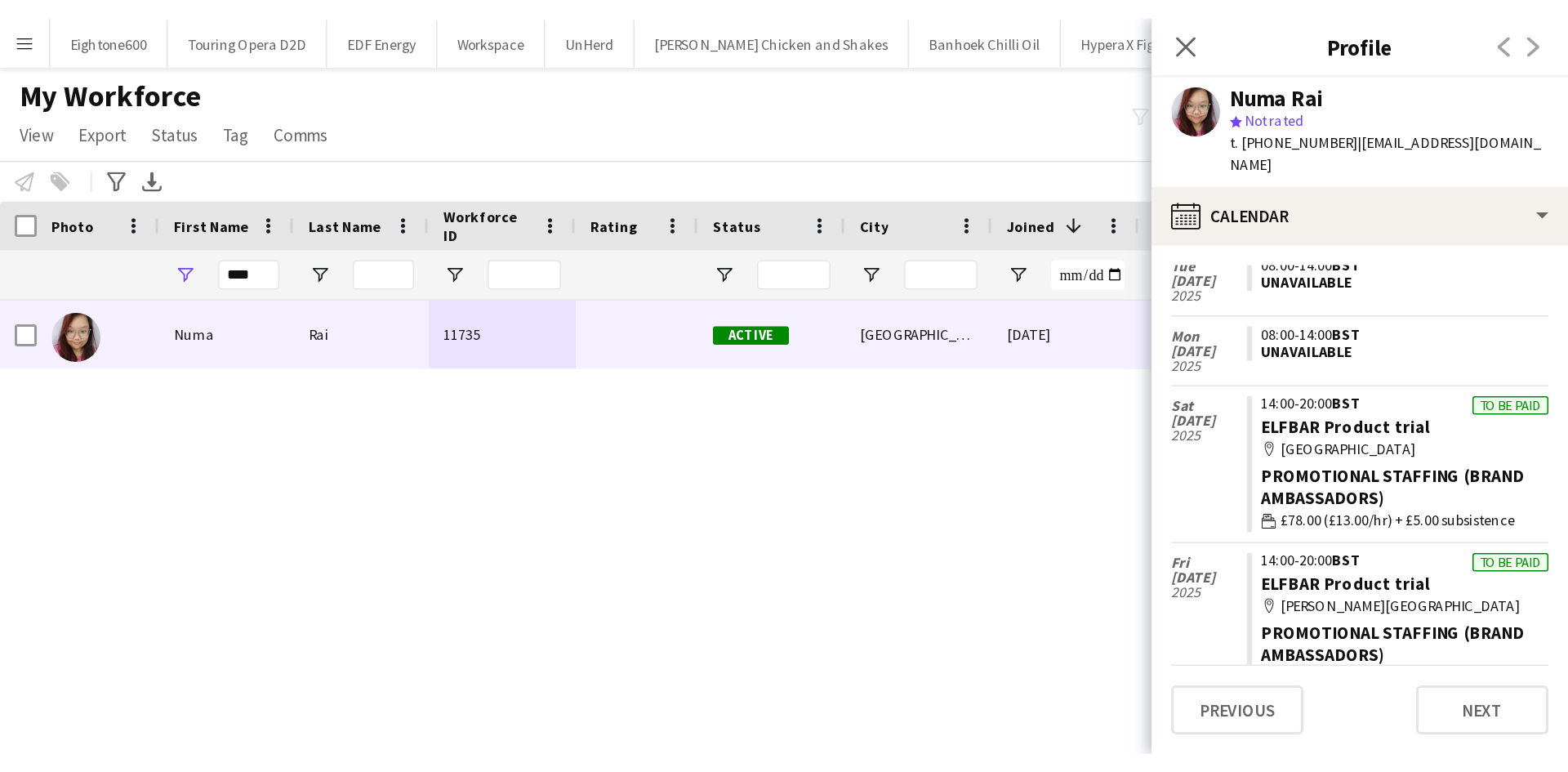
scroll to position [1160, 0]
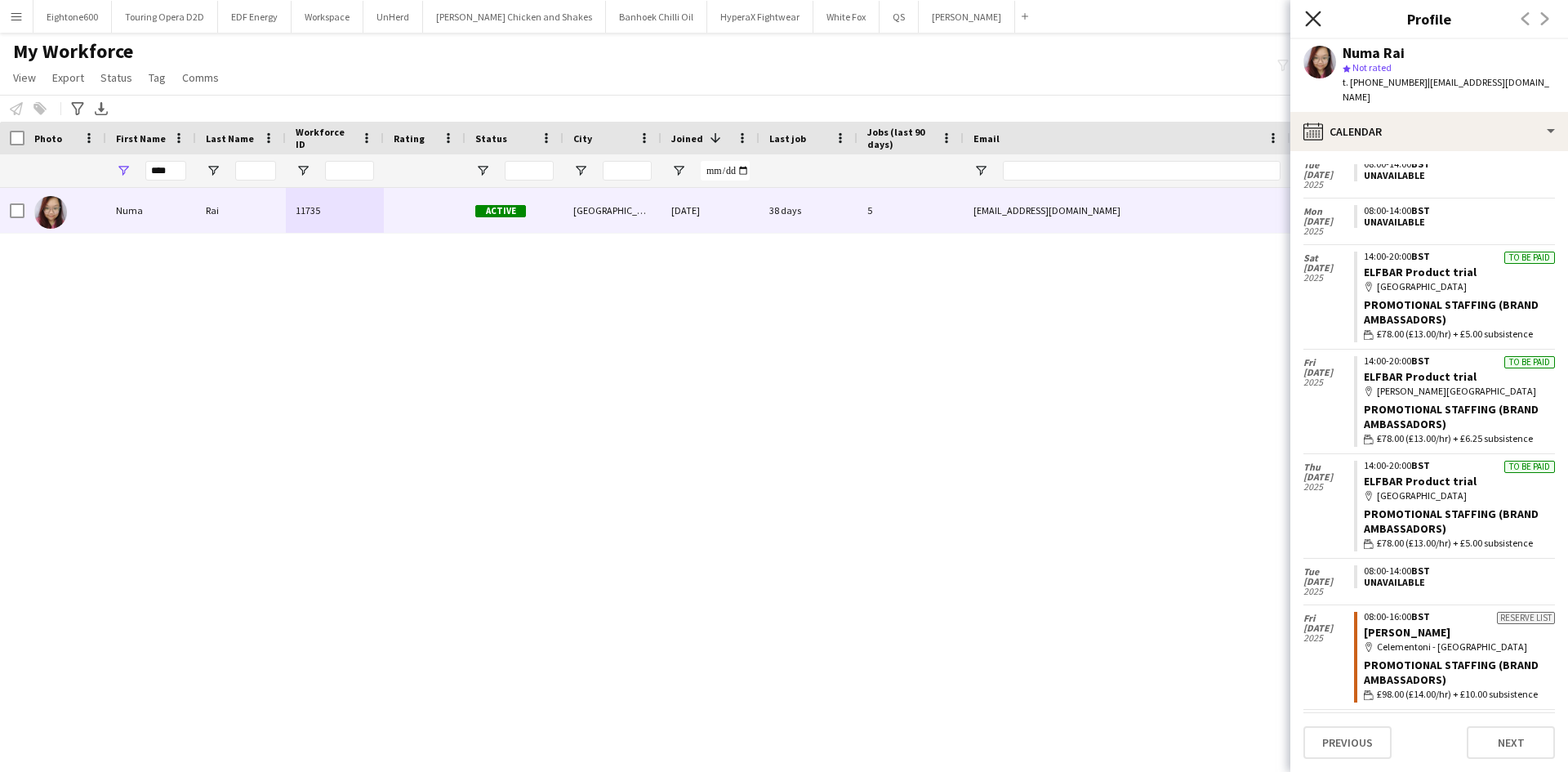
click at [1312, 22] on icon "Close pop-in" at bounding box center [1312, 18] width 16 height 16
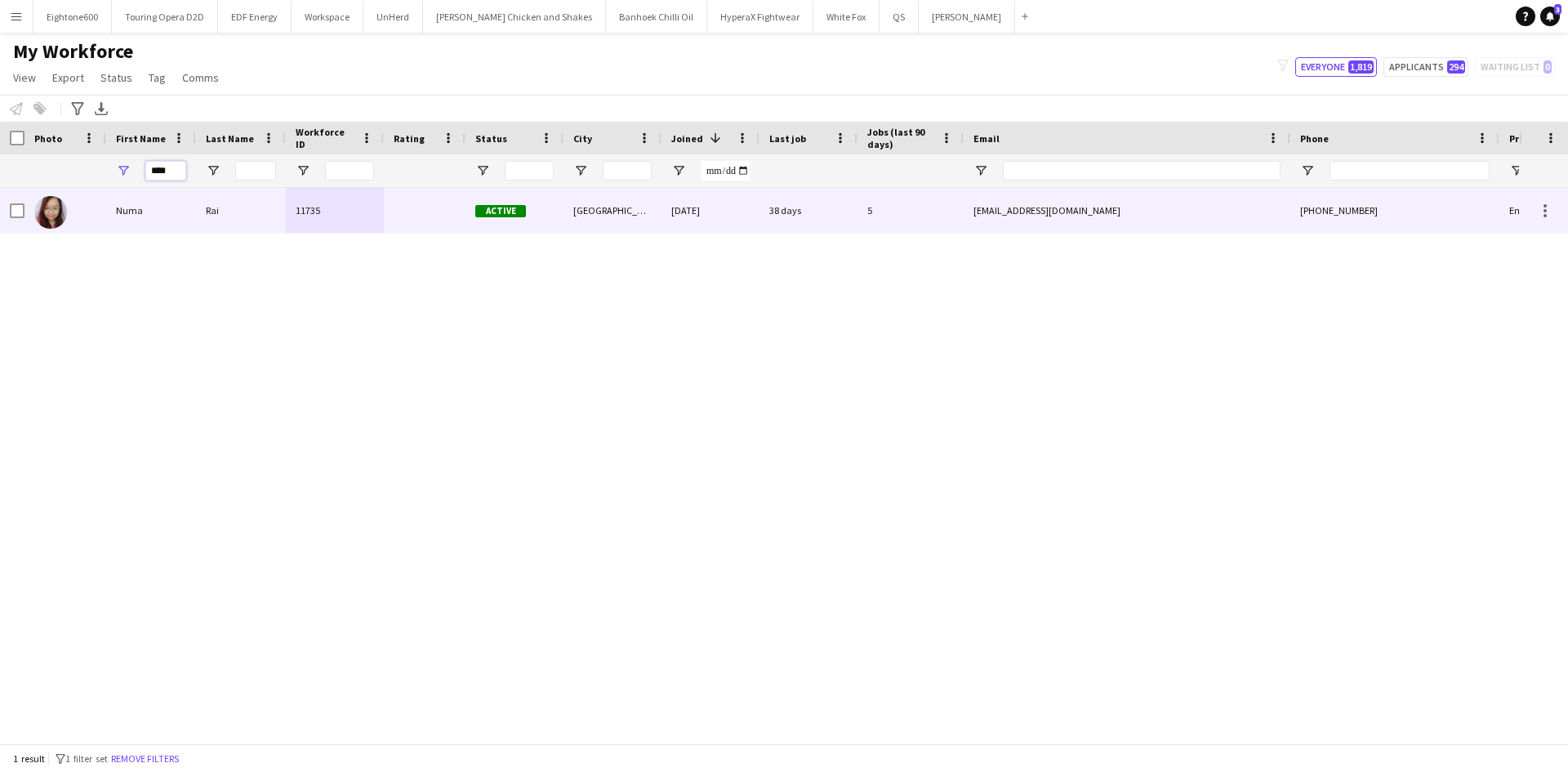
drag, startPoint x: 176, startPoint y: 170, endPoint x: 67, endPoint y: 189, distance: 110.6
click at [67, 189] on div "Workforce Details Photo First Name" at bounding box center [784, 432] width 1568 height 622
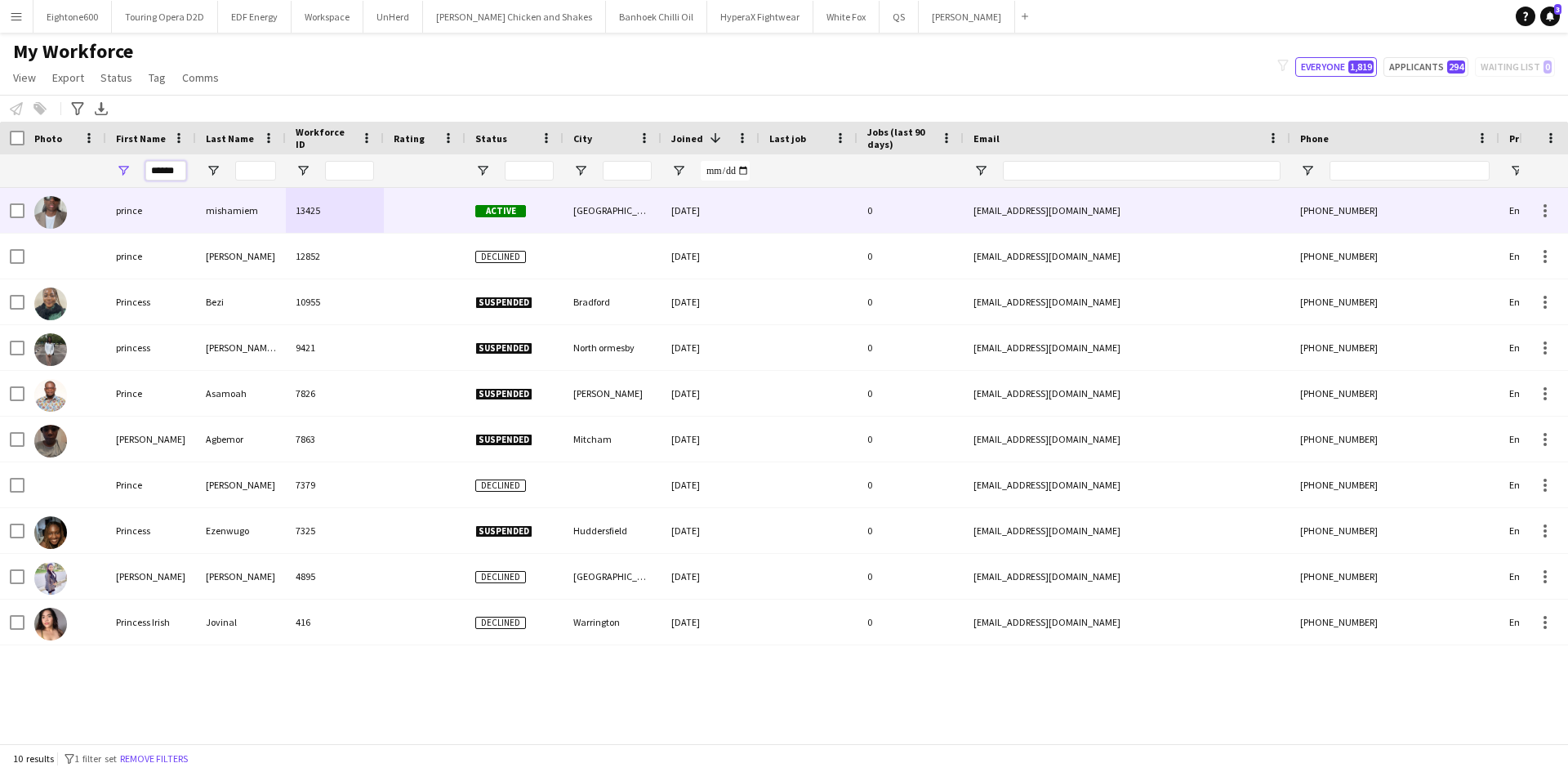
type input "******"
click at [247, 217] on div "mishamiem" at bounding box center [241, 210] width 90 height 45
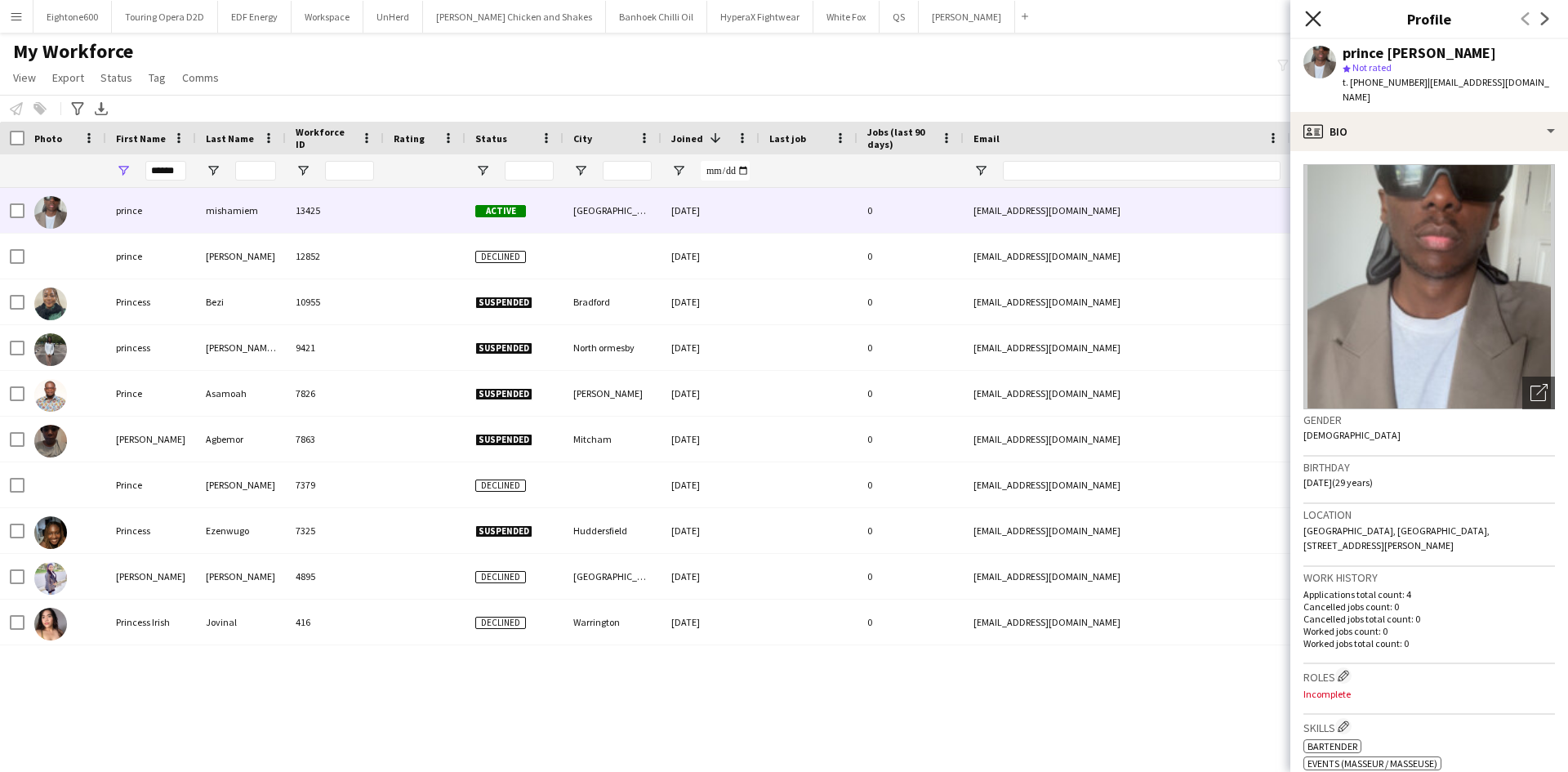
click at [1311, 22] on icon at bounding box center [1312, 18] width 16 height 16
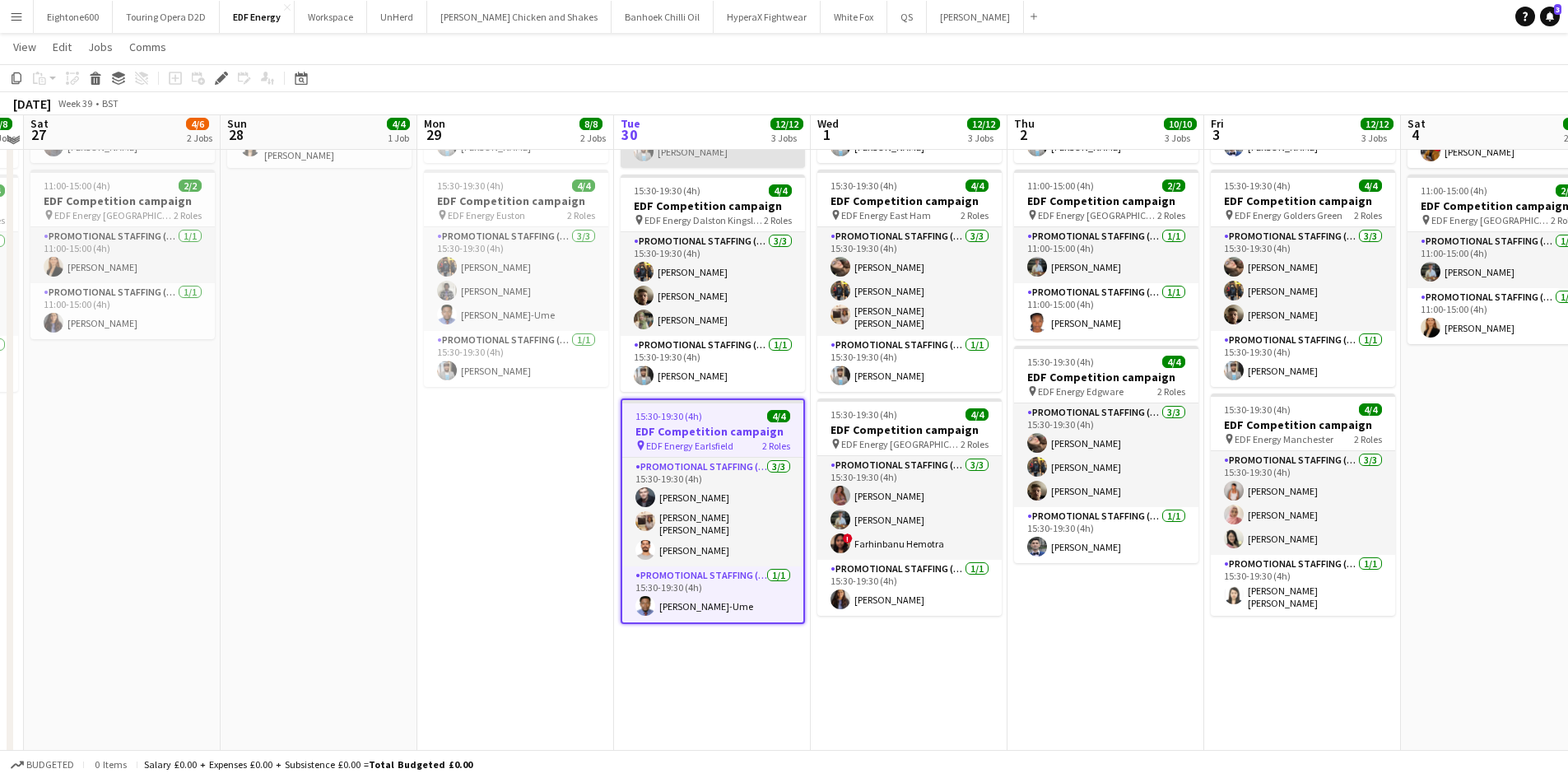
scroll to position [246, 0]
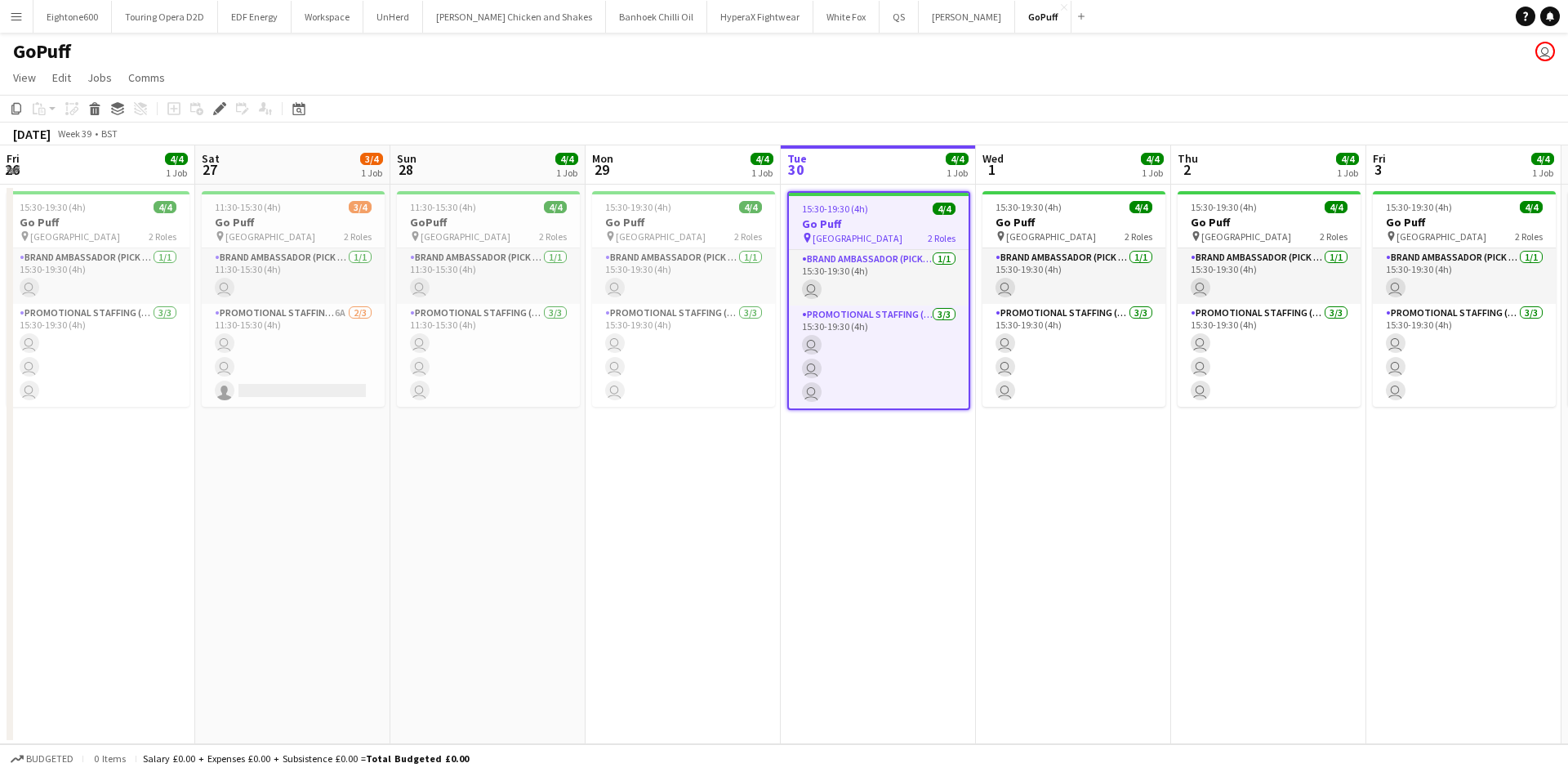
scroll to position [0, 562]
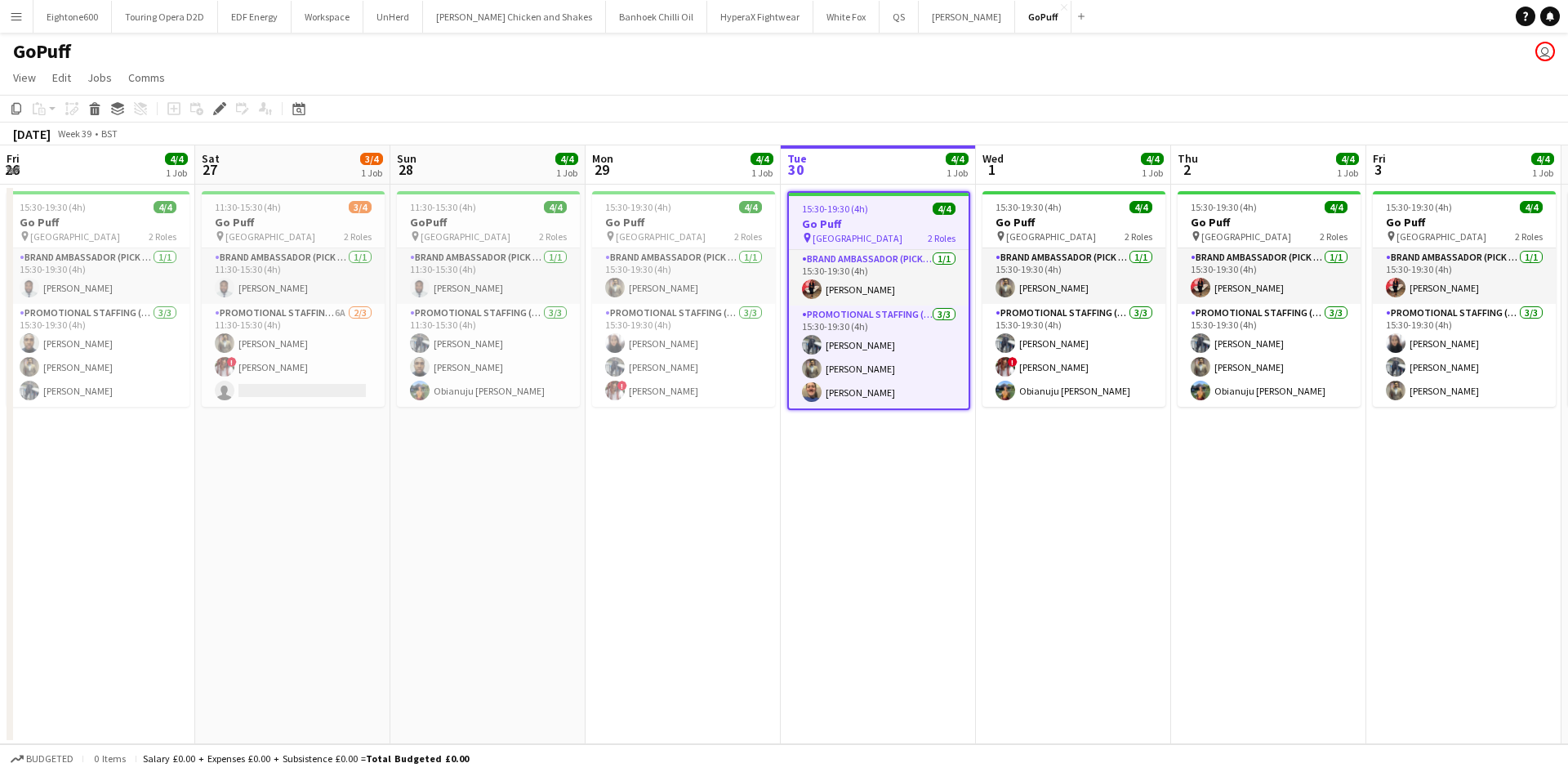
scroll to position [0, 562]
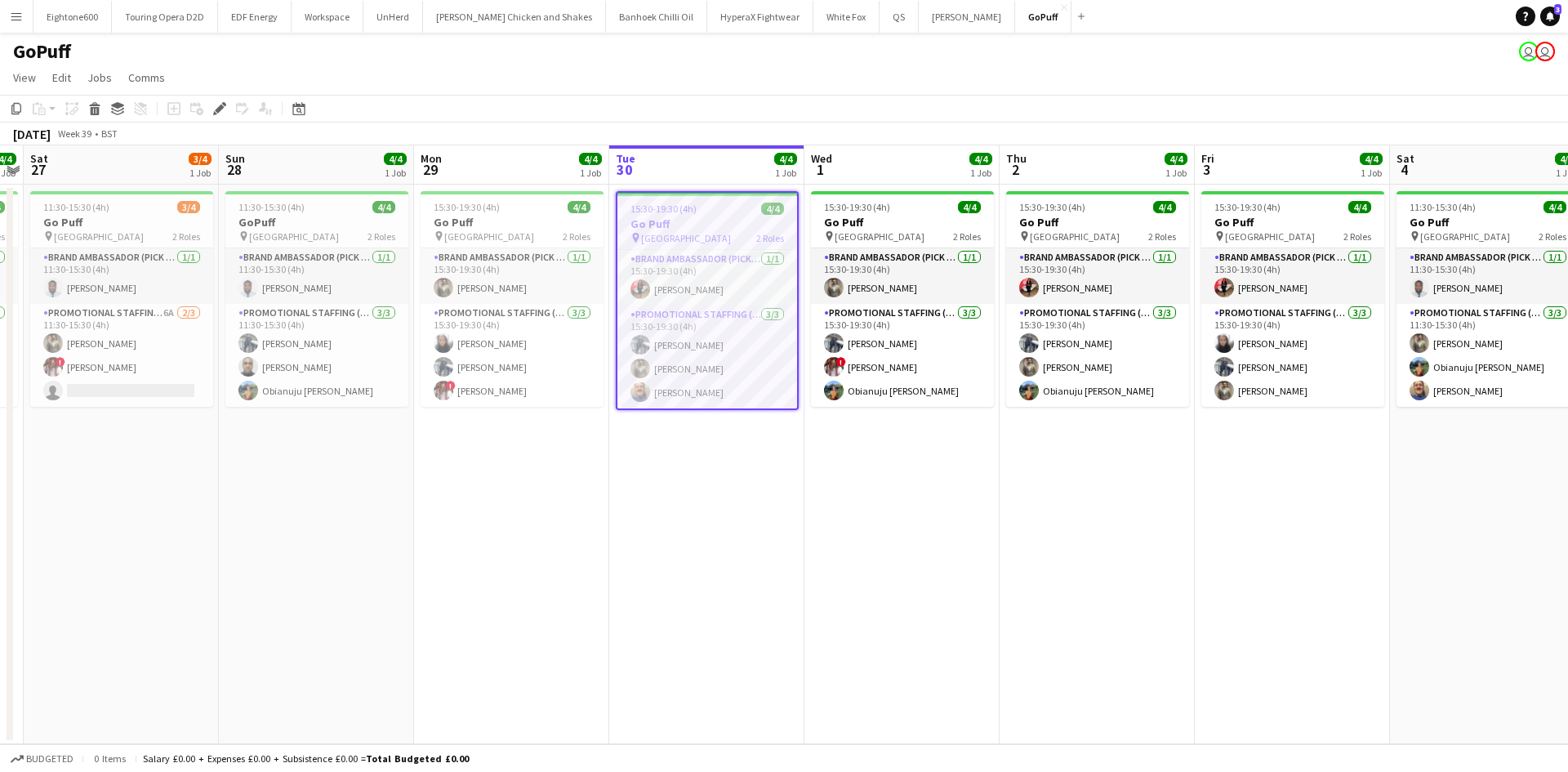
click at [22, 8] on button "Menu" at bounding box center [16, 16] width 32 height 32
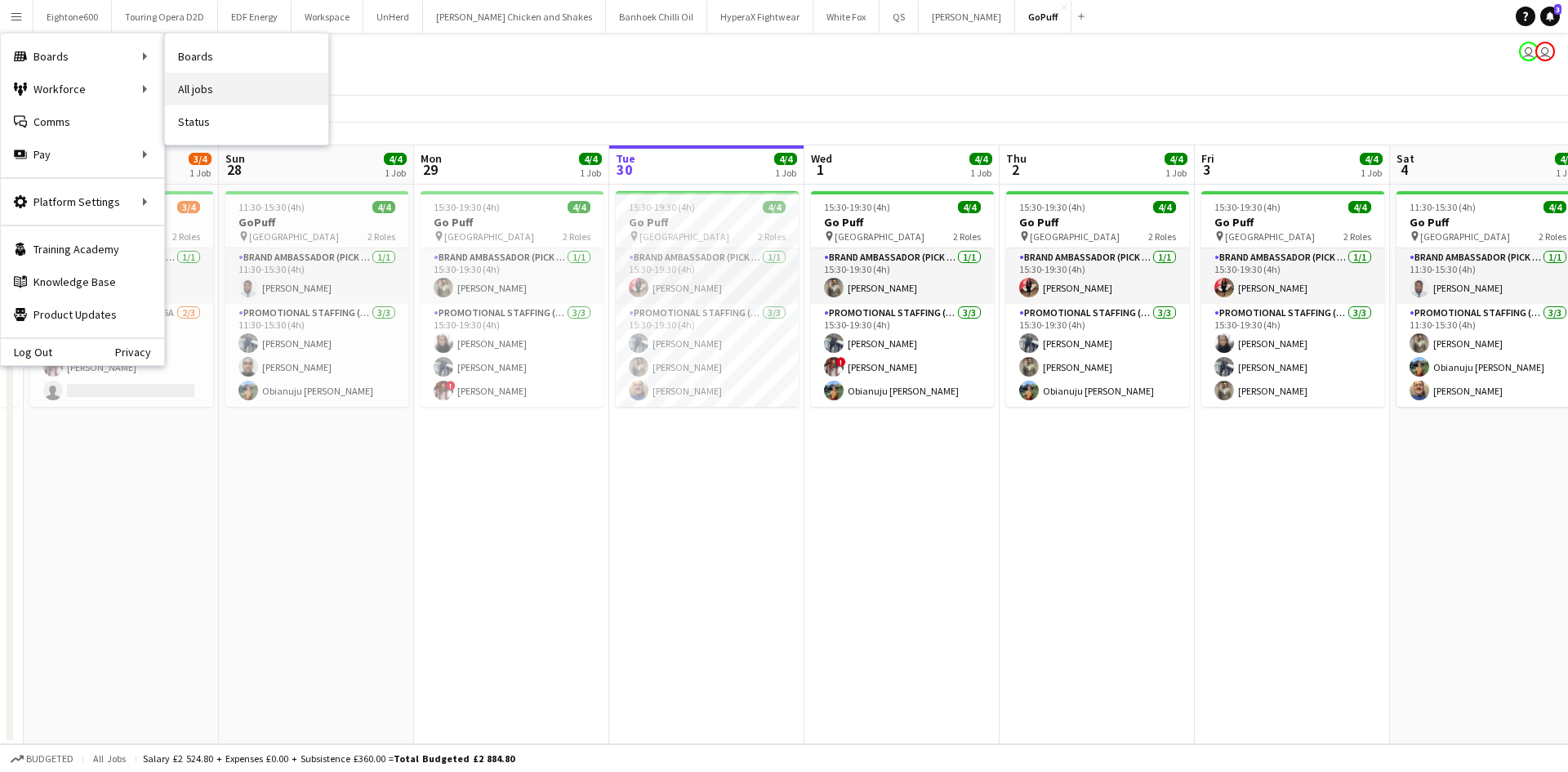
click at [226, 81] on link "All jobs" at bounding box center [246, 89] width 163 height 32
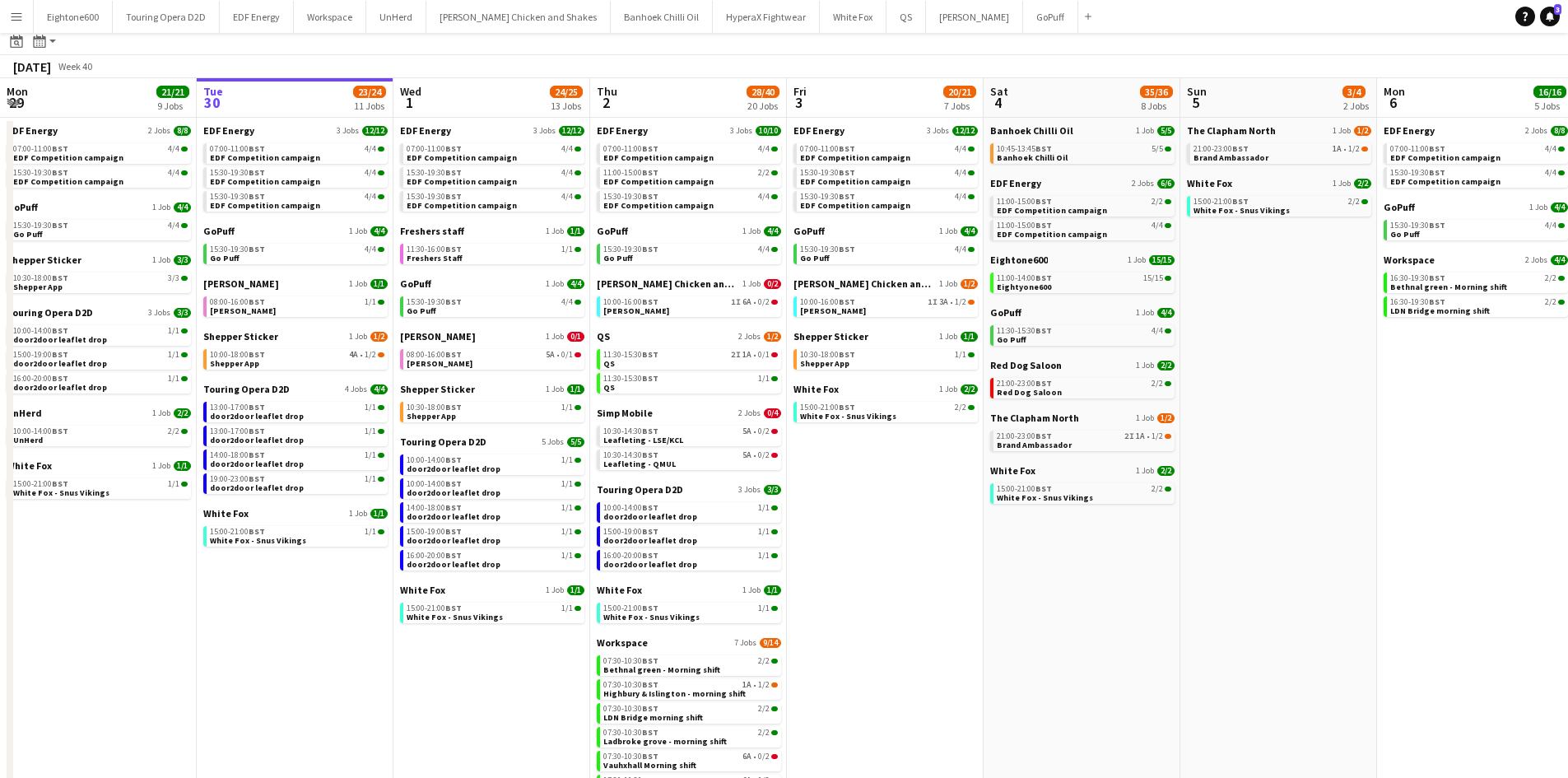
scroll to position [27, 0]
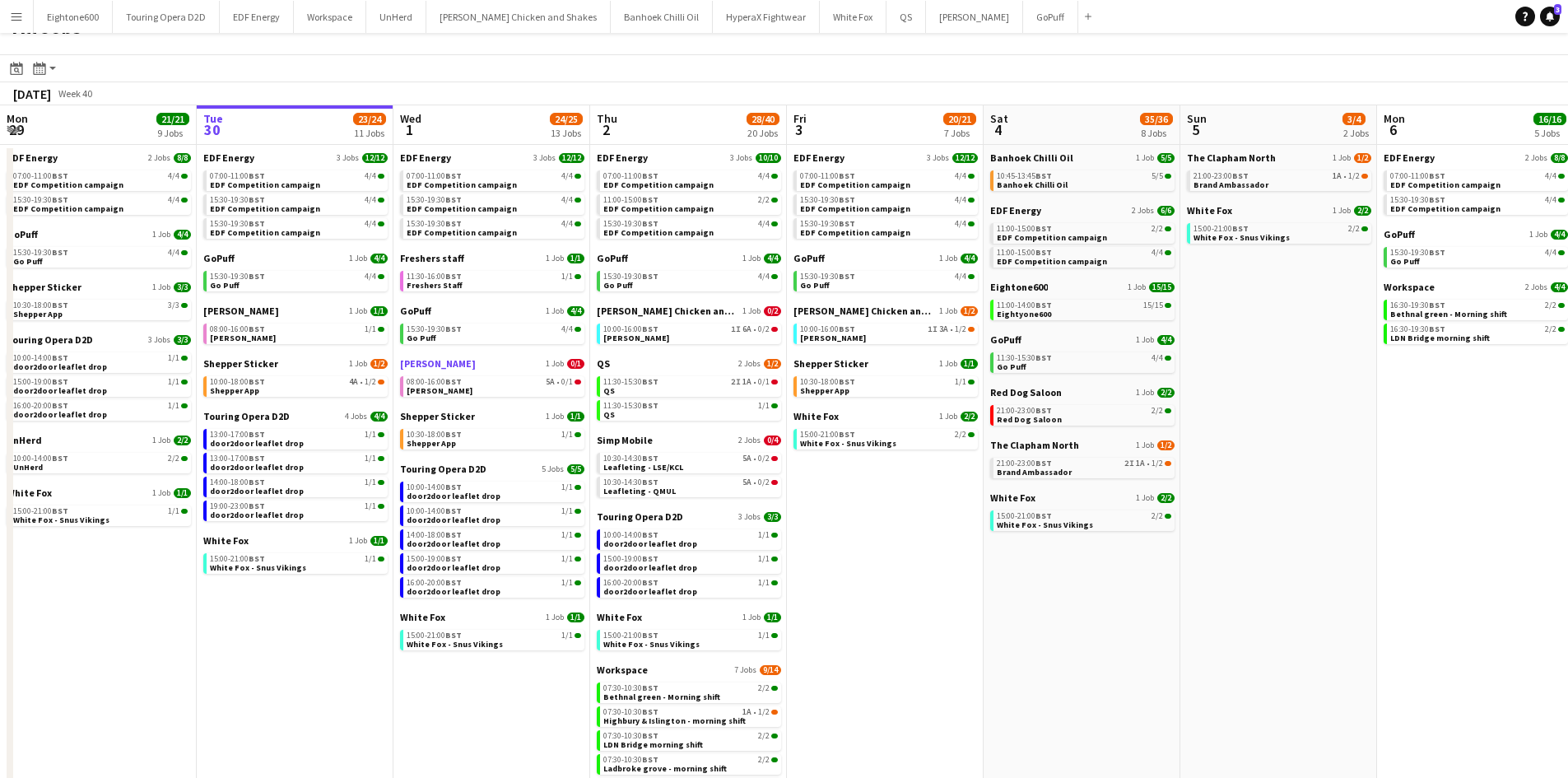
click at [443, 366] on span "[PERSON_NAME]" at bounding box center [437, 363] width 76 height 13
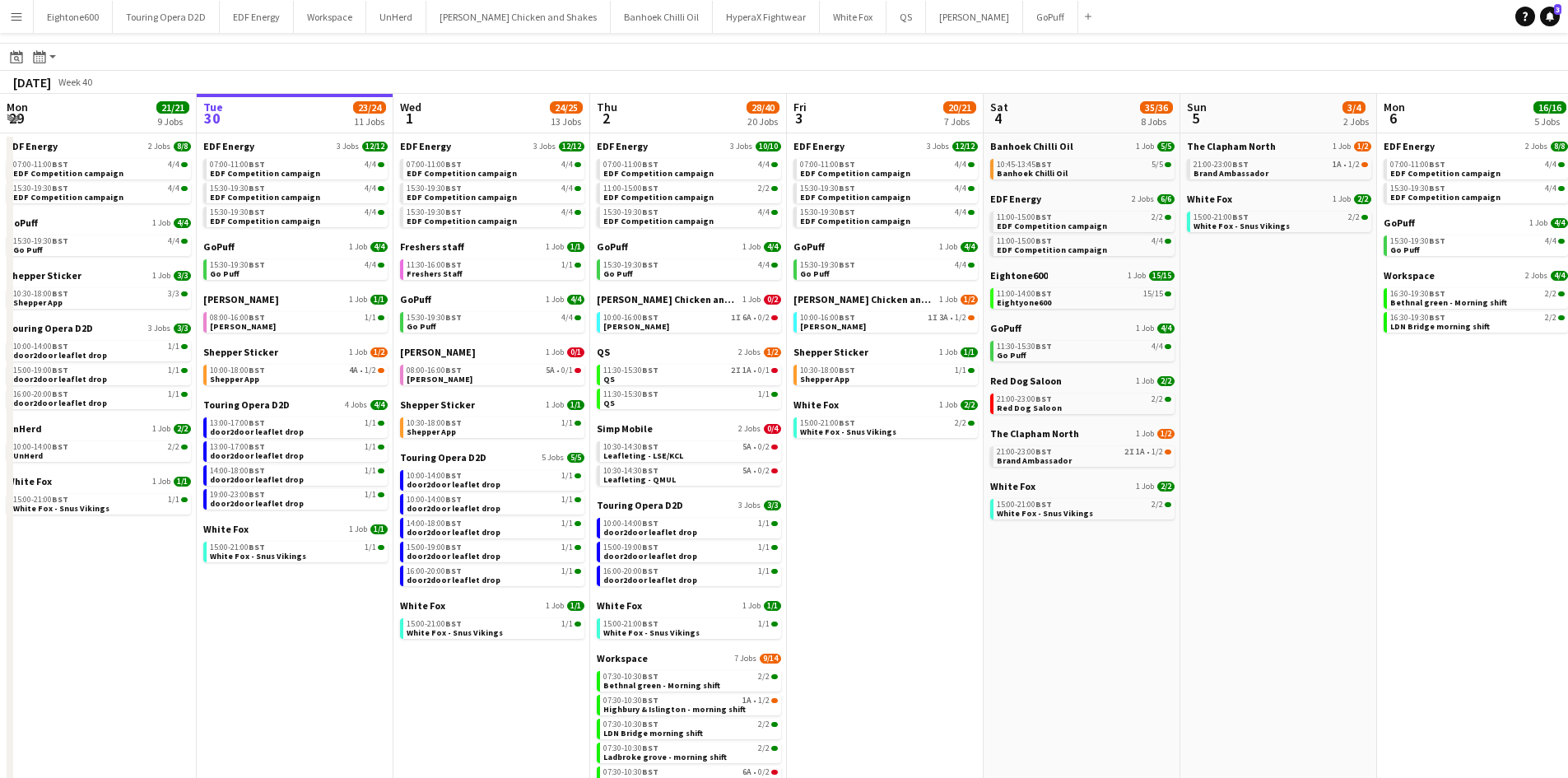
scroll to position [0, 0]
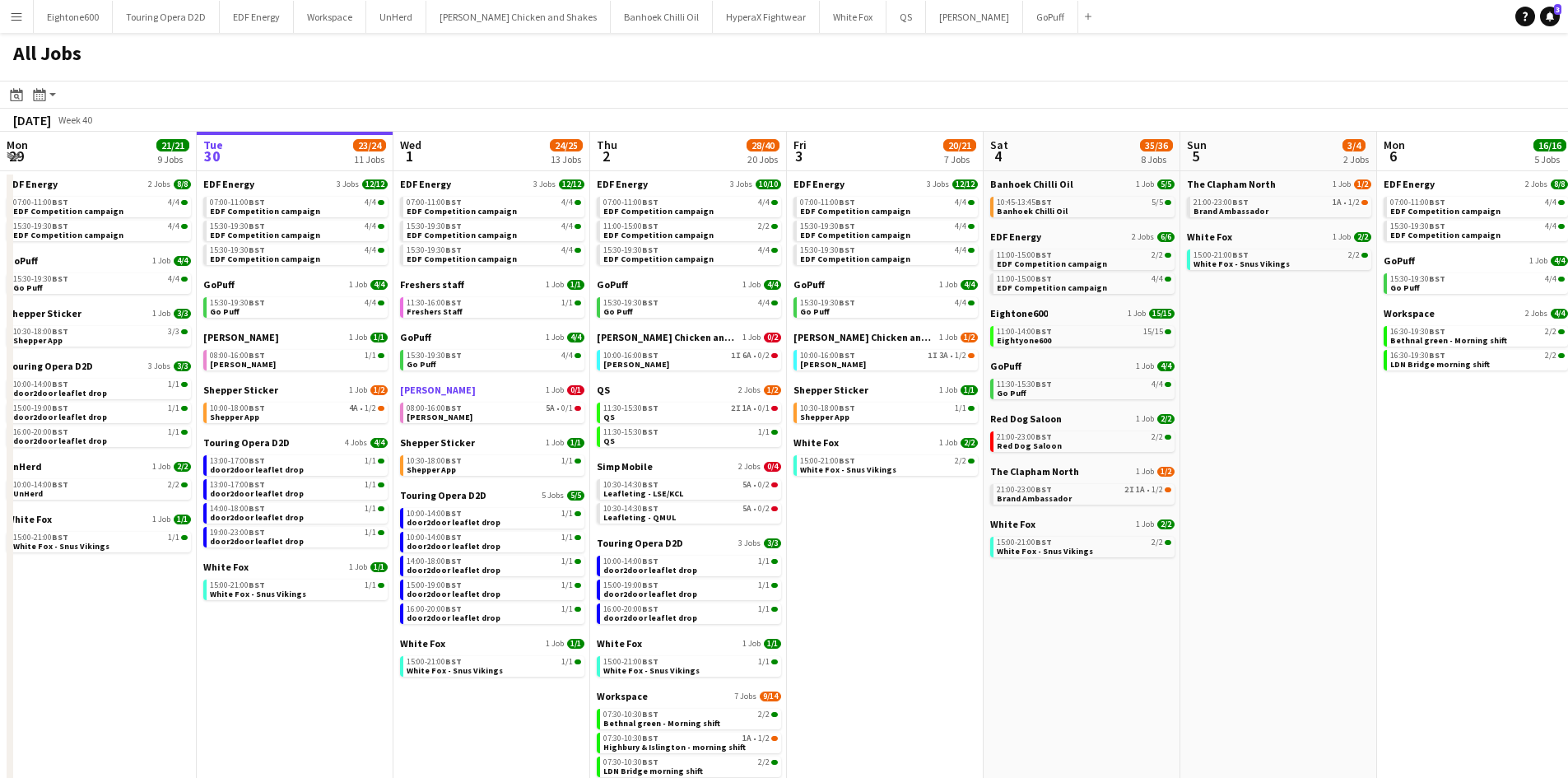
click at [438, 389] on span "[PERSON_NAME]" at bounding box center [437, 390] width 76 height 13
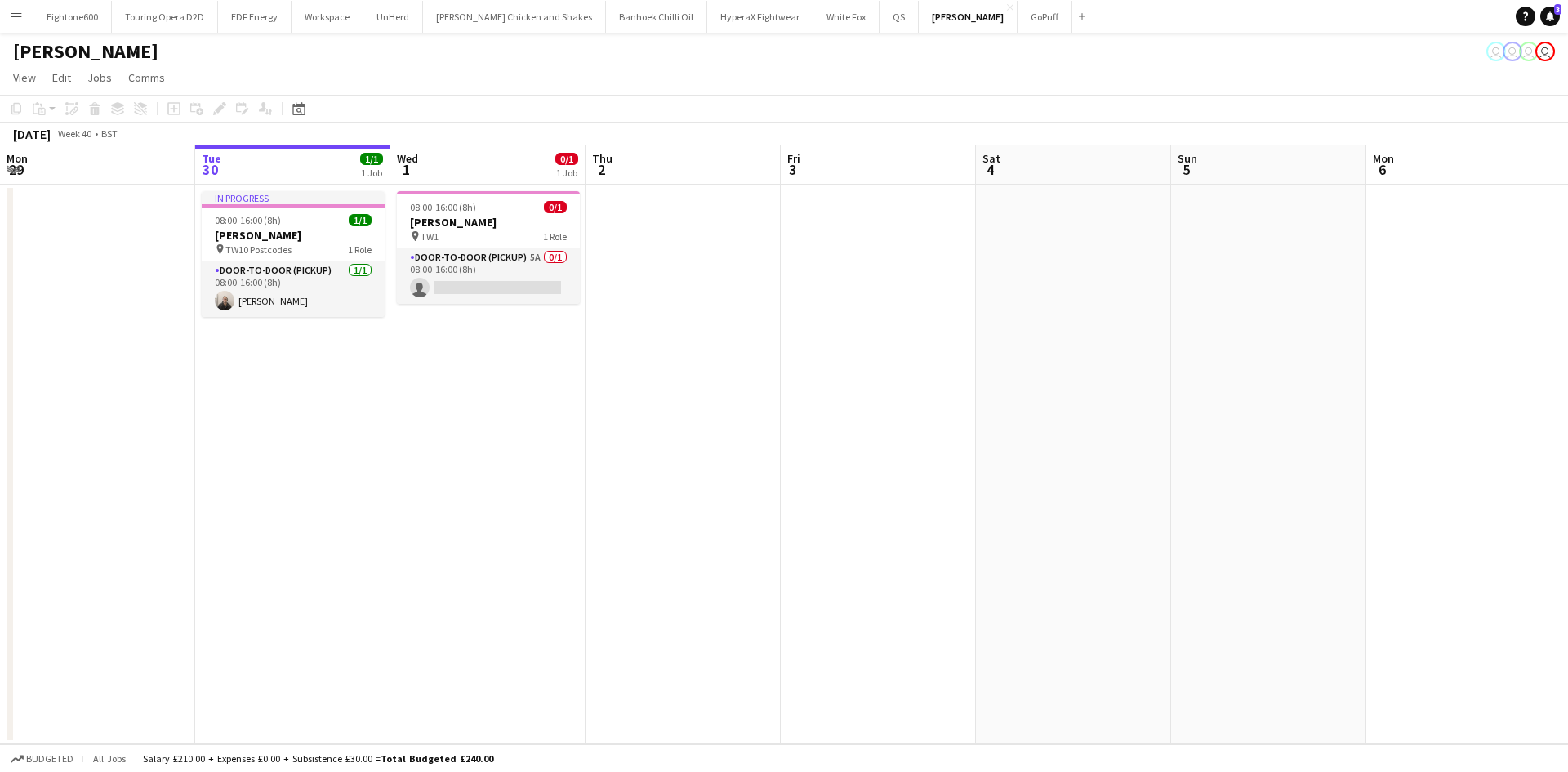
click at [499, 389] on app-date-cell "08:00-16:00 (8h) 0/1 [PERSON_NAME] pin TW1 1 Role Door-to-Door (Pickup) 5A 0/1 …" at bounding box center [488, 464] width 195 height 559
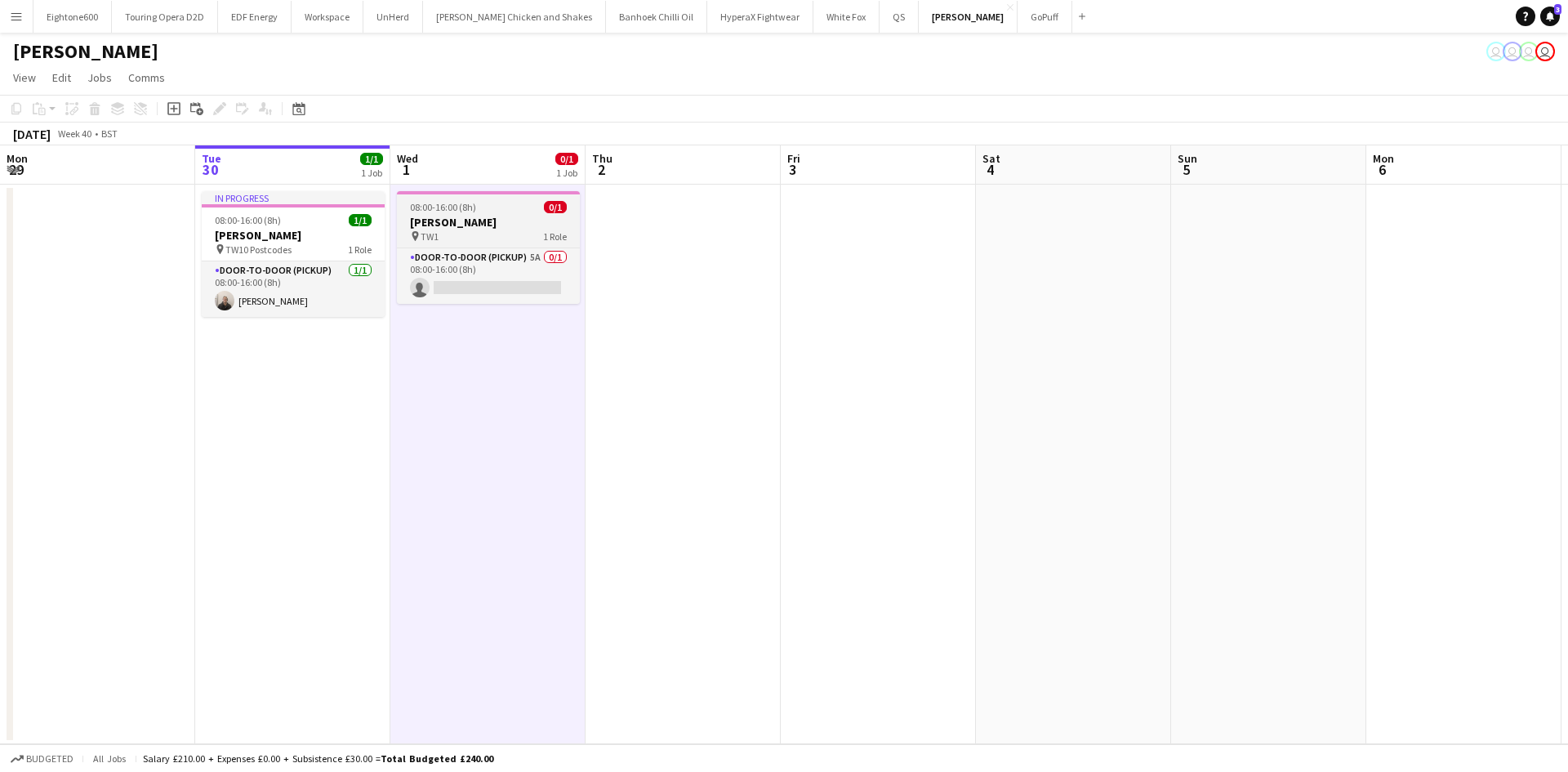
click at [454, 219] on h3 "[PERSON_NAME]" at bounding box center [488, 222] width 183 height 15
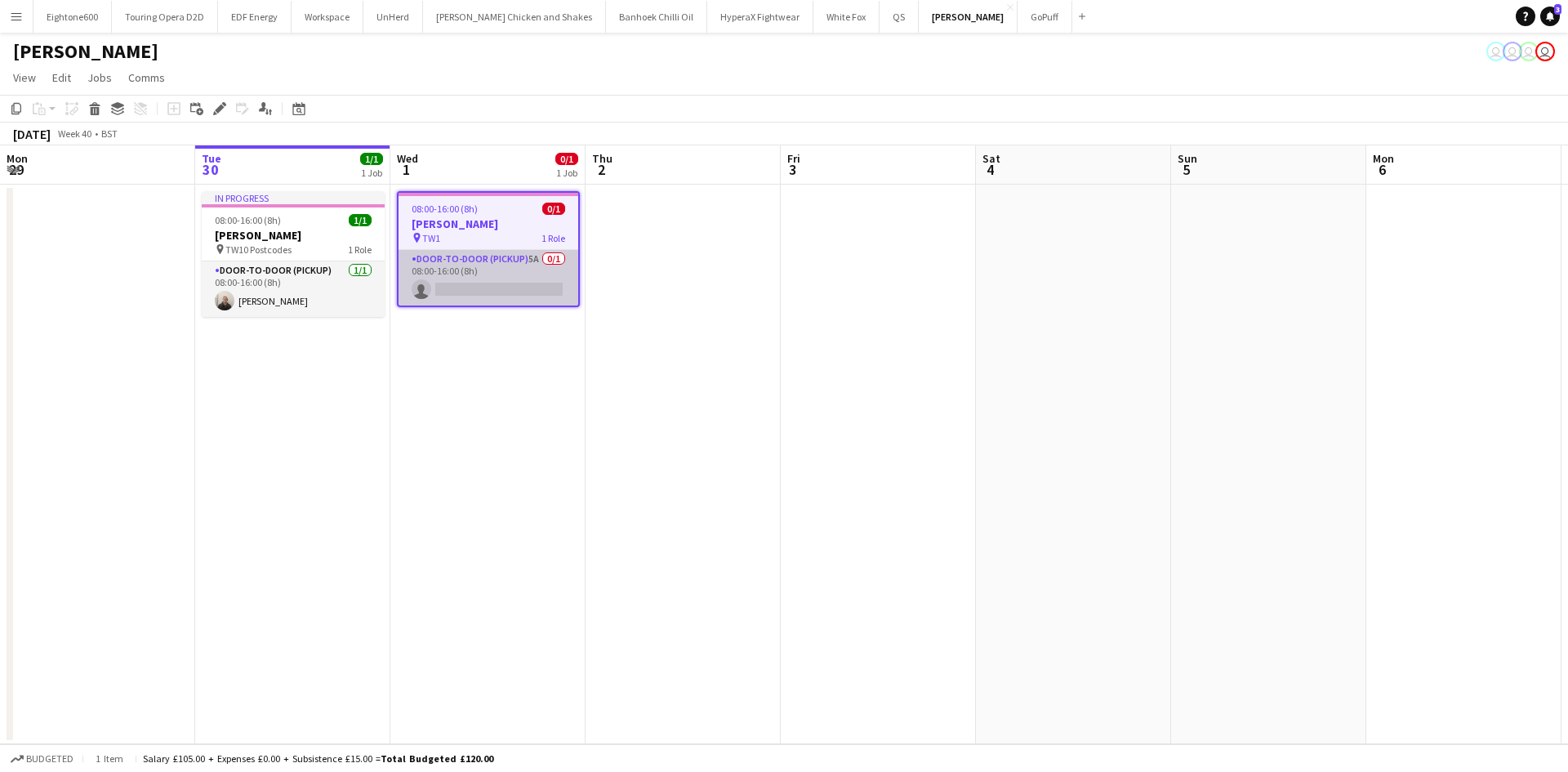
click at [481, 272] on app-card-role "Door-to-Door (Pickup) 5A 0/1 08:00-16:00 (8h) single-neutral-actions" at bounding box center [488, 277] width 180 height 56
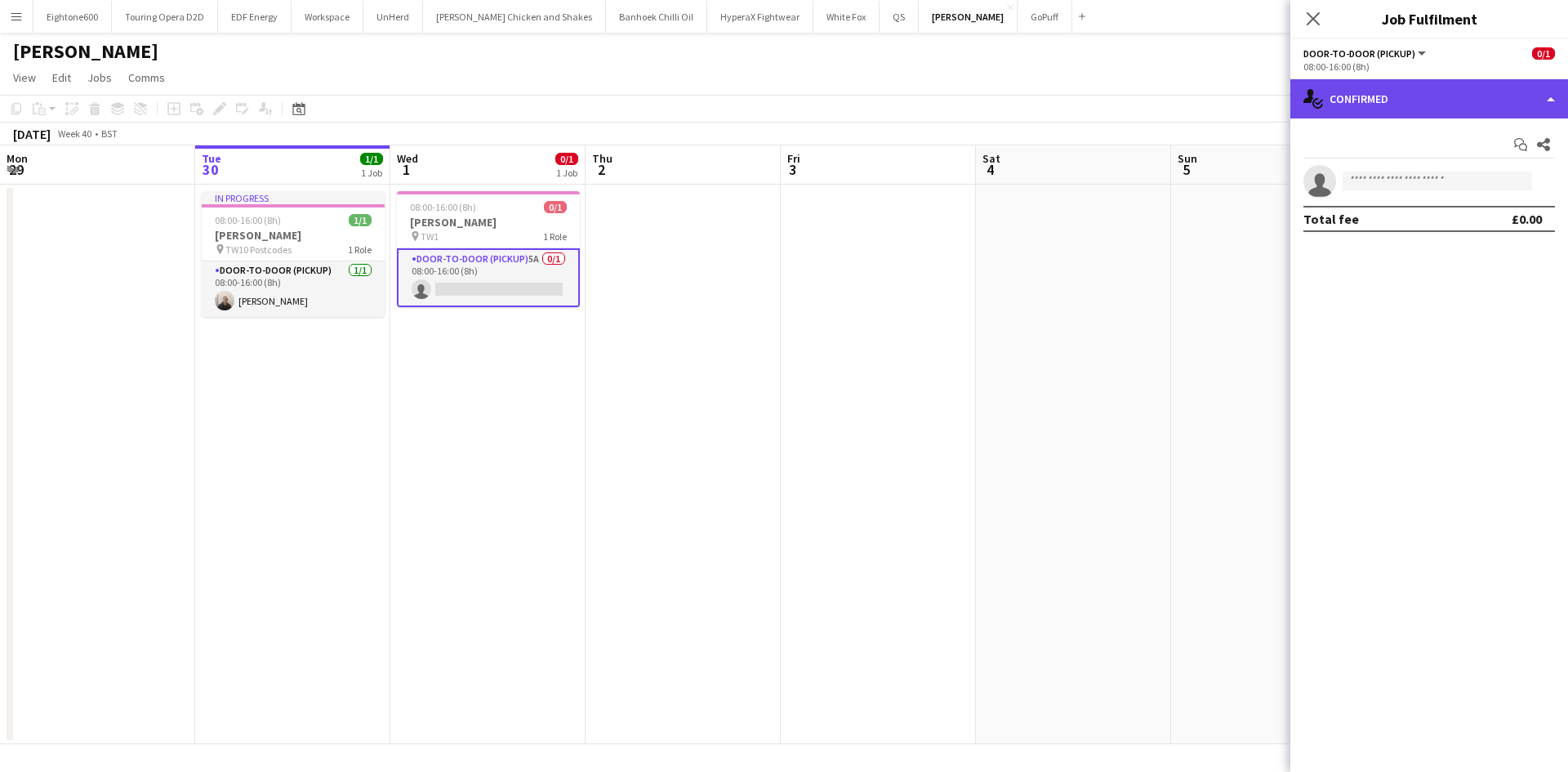
click at [1424, 103] on div "single-neutral-actions-check-2 Confirmed" at bounding box center [1429, 98] width 278 height 39
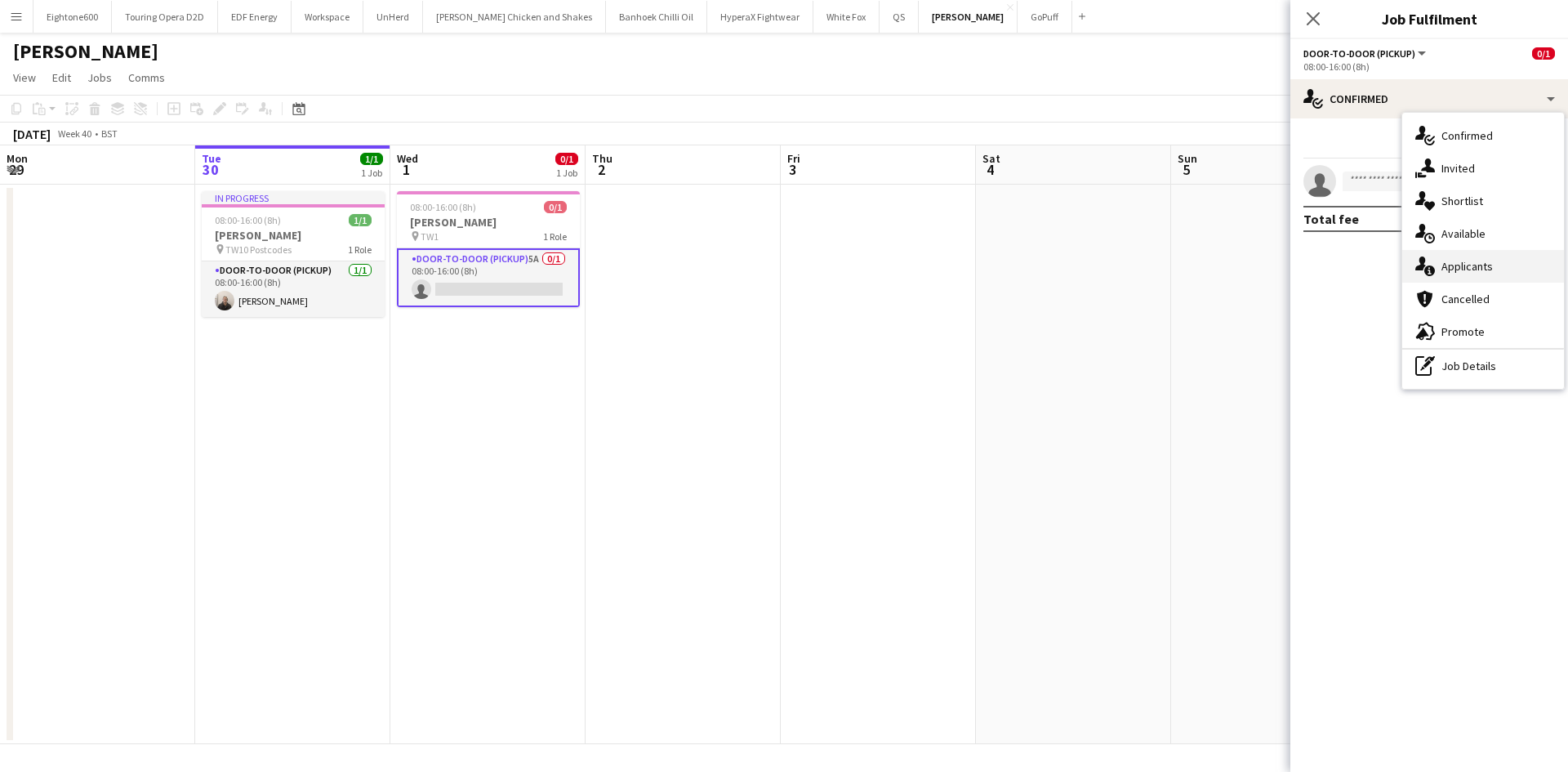
click at [1479, 261] on span "Applicants" at bounding box center [1468, 266] width 51 height 15
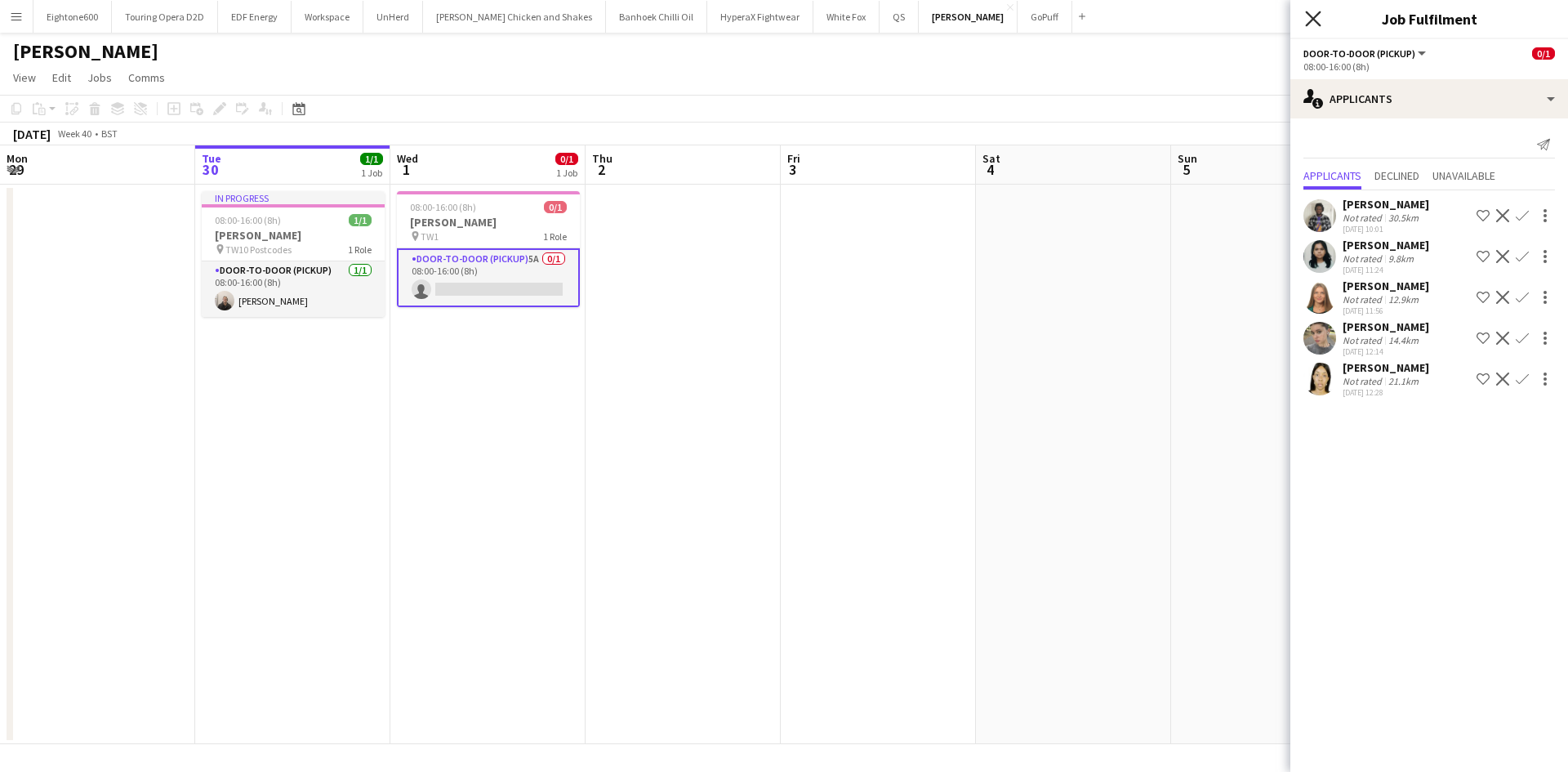
click at [1317, 17] on icon at bounding box center [1312, 18] width 16 height 16
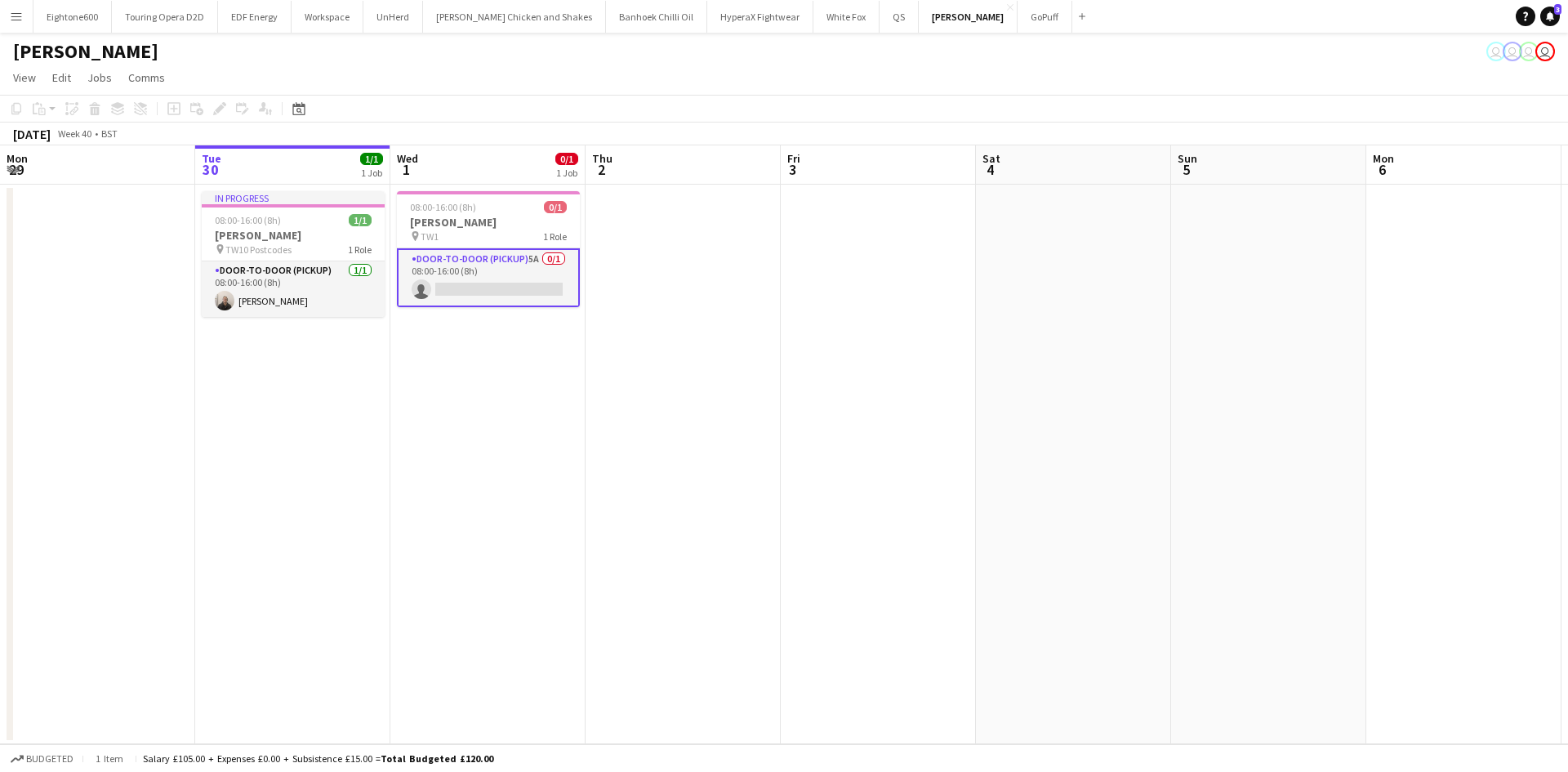
click at [686, 154] on app-board-header-date "Thu 2" at bounding box center [683, 164] width 195 height 39
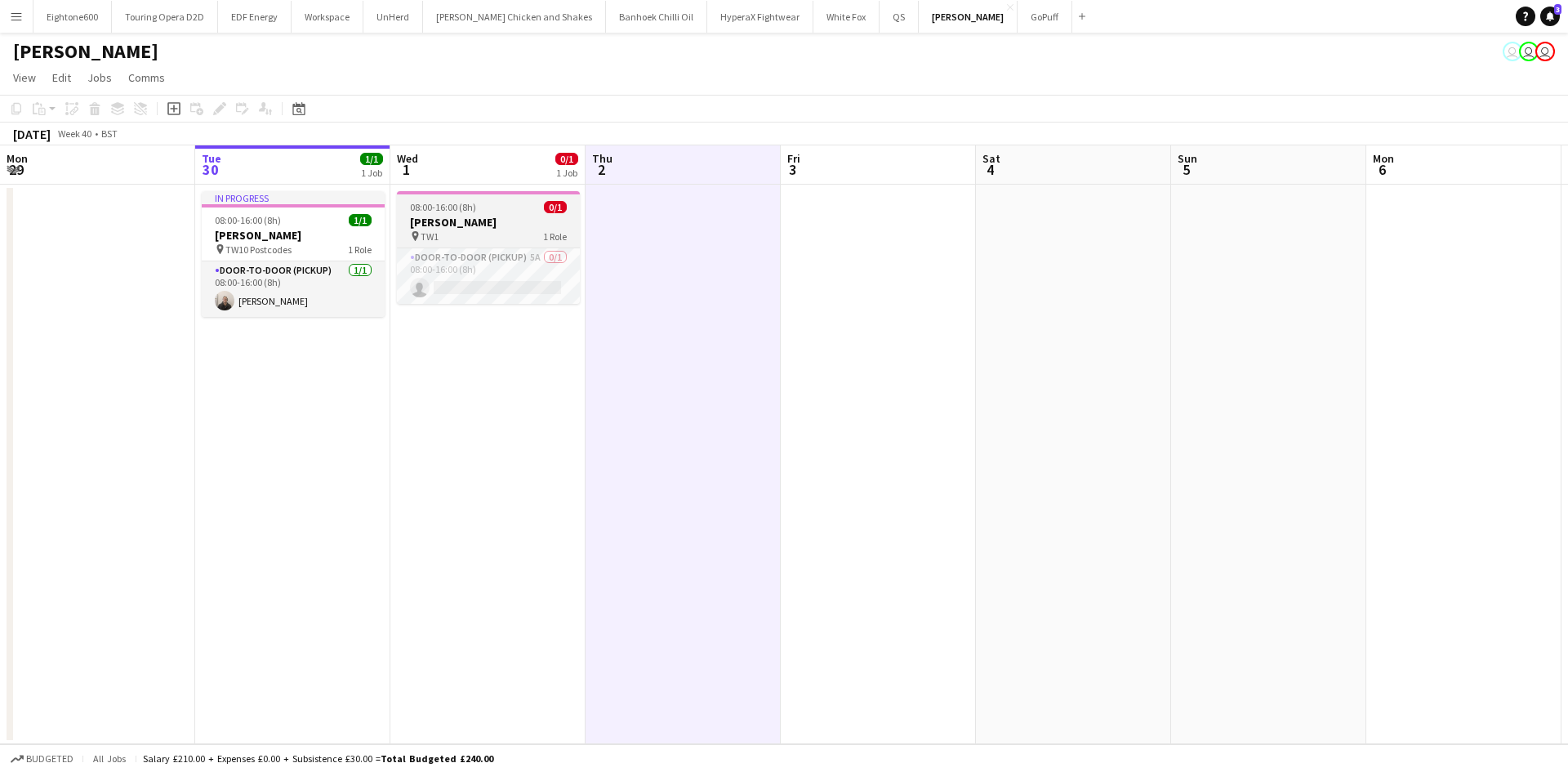
click at [483, 224] on h3 "[PERSON_NAME]" at bounding box center [488, 222] width 183 height 15
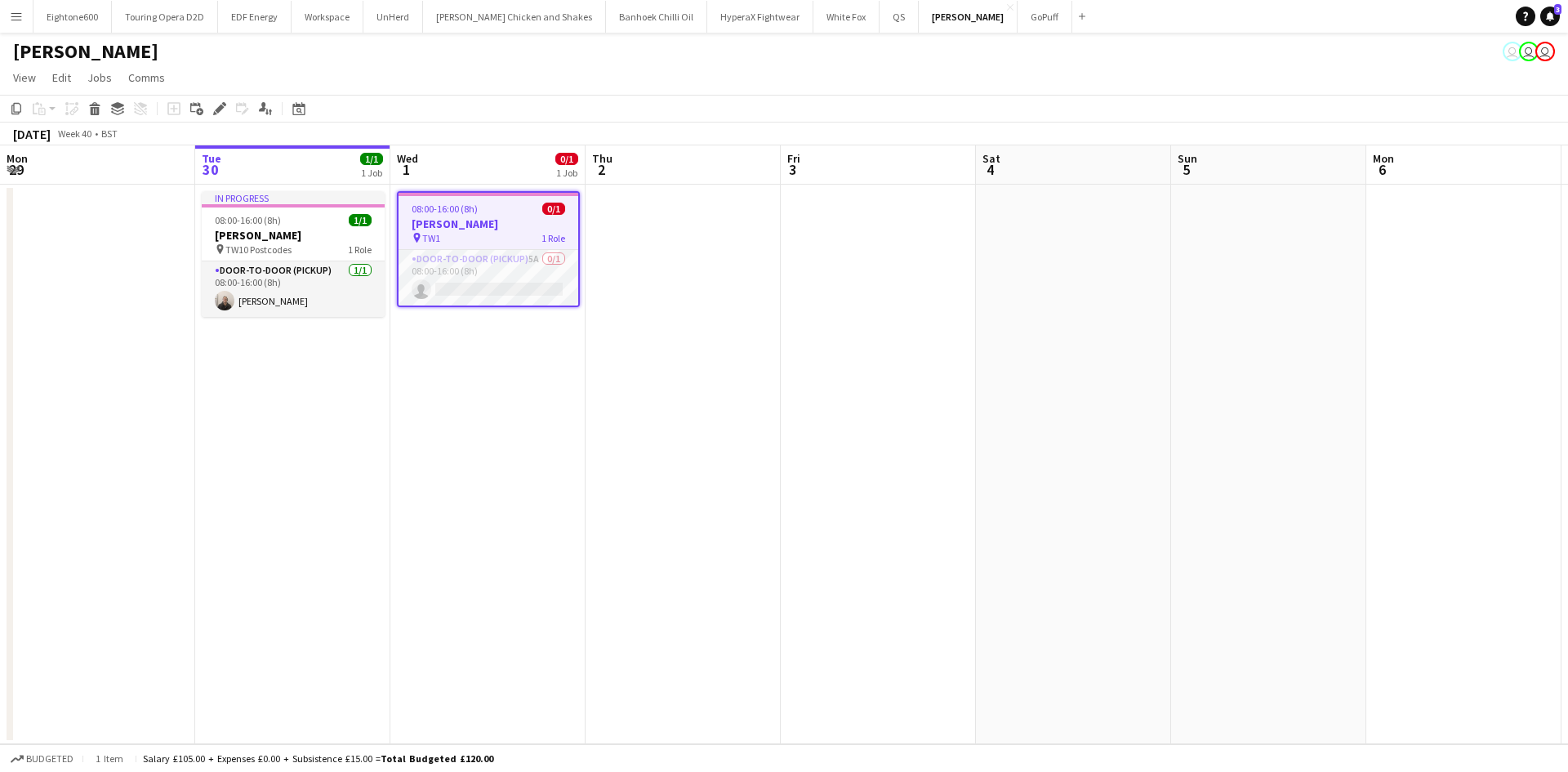
click at [598, 364] on app-date-cell at bounding box center [683, 464] width 195 height 559
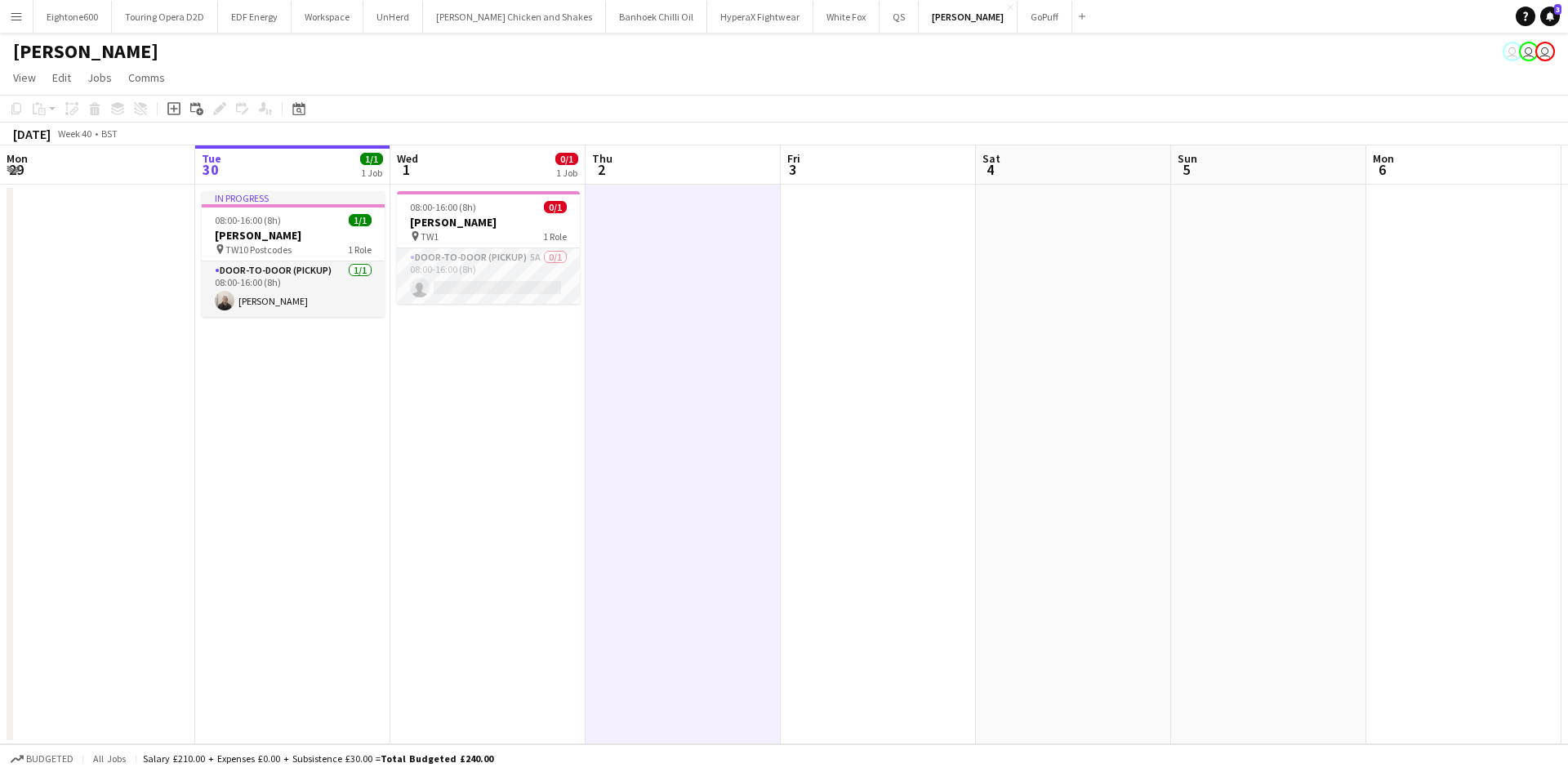
click at [491, 86] on app-page-menu "View Day view expanded Day view collapsed Month view Date picker Jump to today …" at bounding box center [784, 79] width 1568 height 31
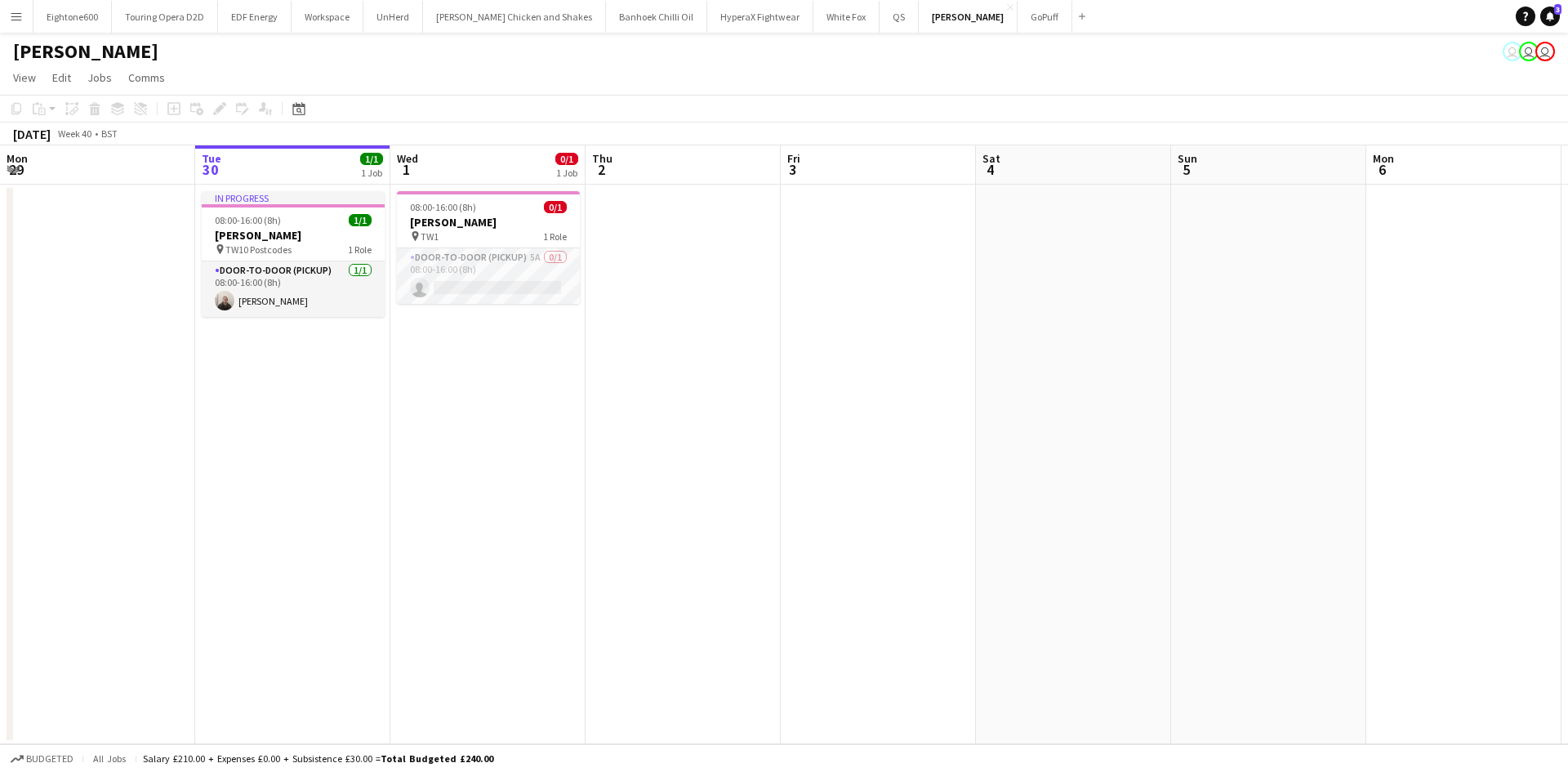
click at [16, 18] on app-icon "Menu" at bounding box center [17, 17] width 13 height 13
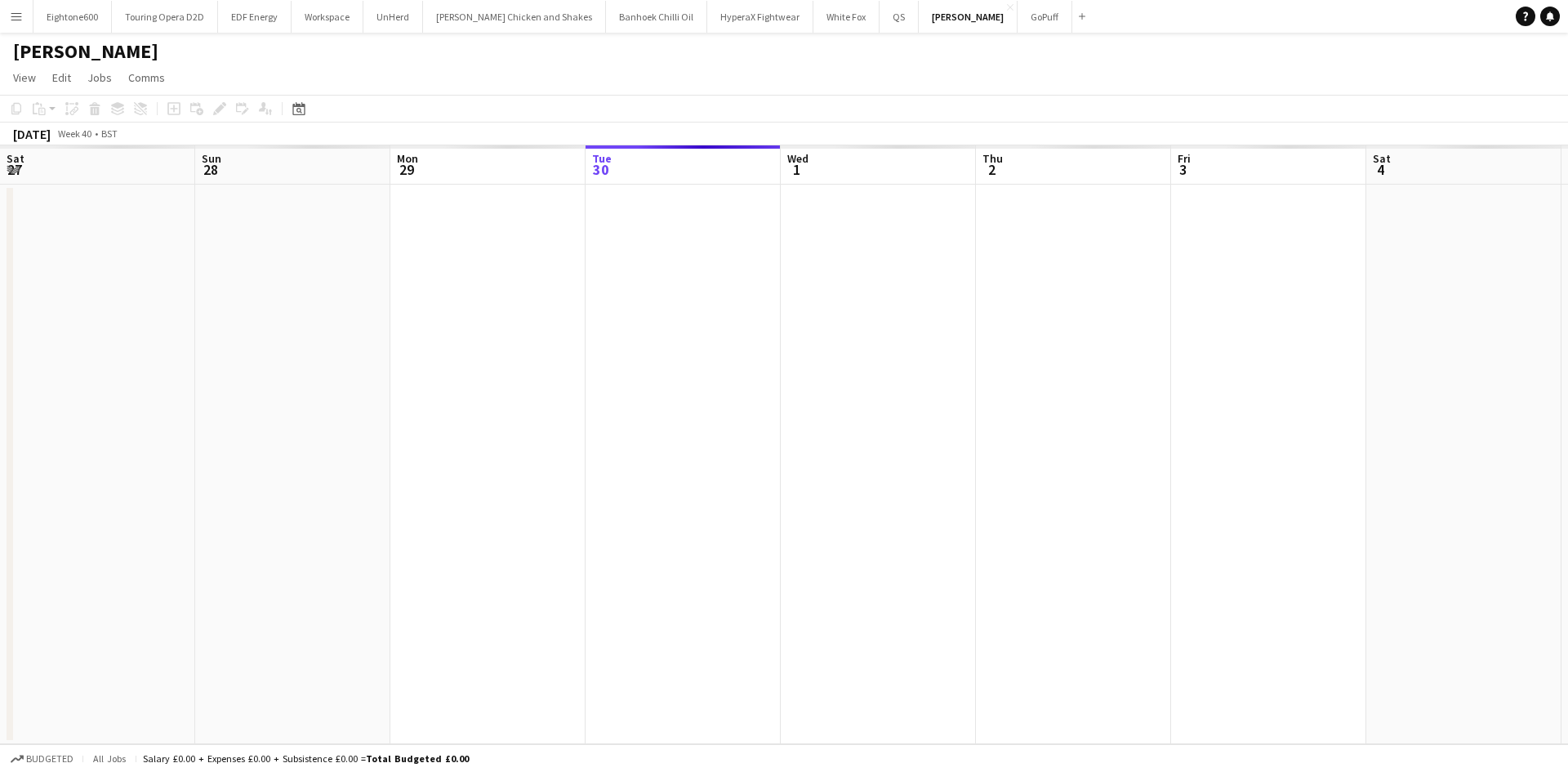
scroll to position [0, 391]
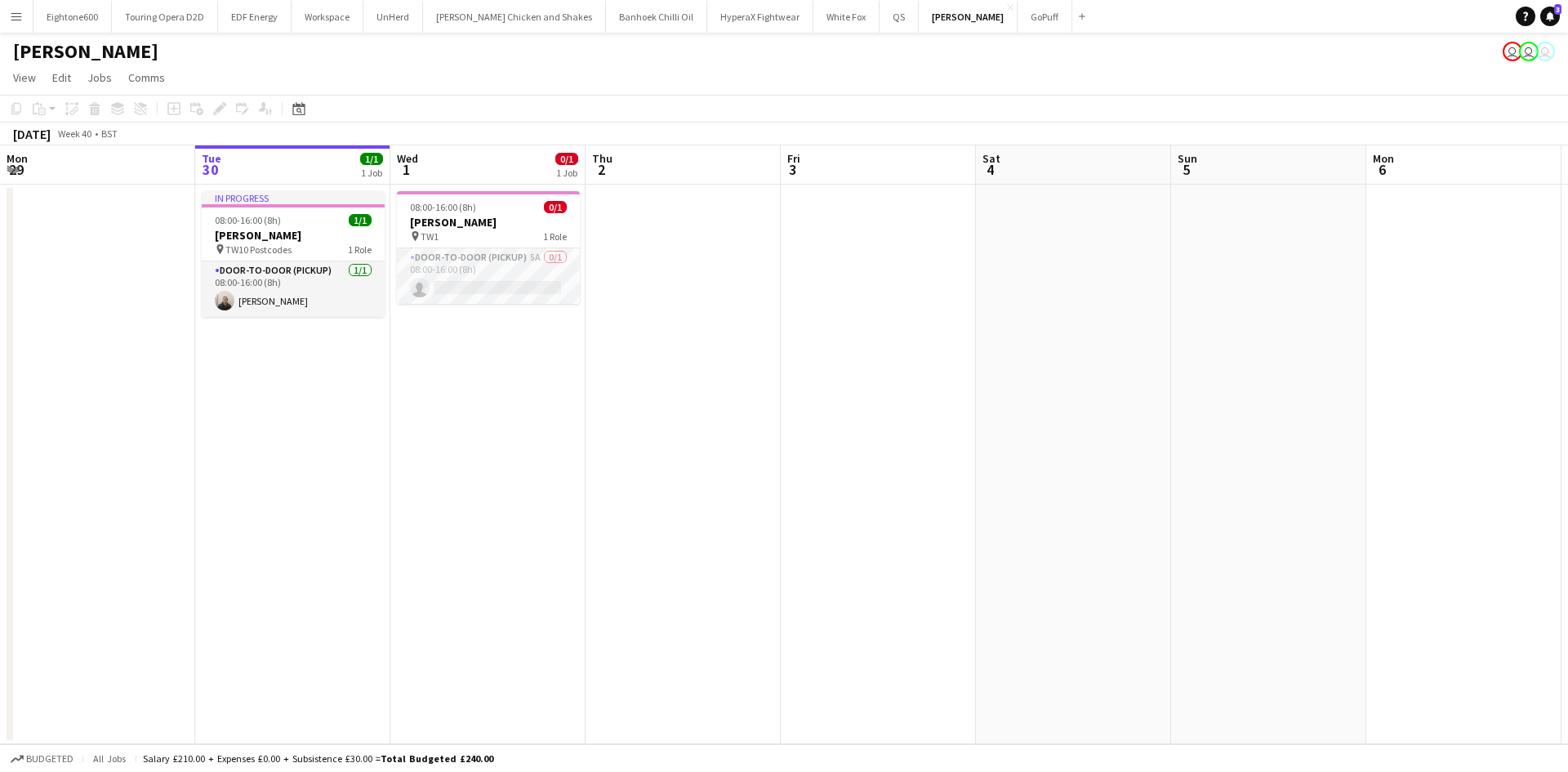
click at [548, 542] on app-date-cell "08:00-16:00 (8h) 0/1 [PERSON_NAME] pin TW1 1 Role Door-to-Door (Pickup) 5A 0/1 …" at bounding box center [488, 464] width 195 height 559
